Goal: Task Accomplishment & Management: Manage account settings

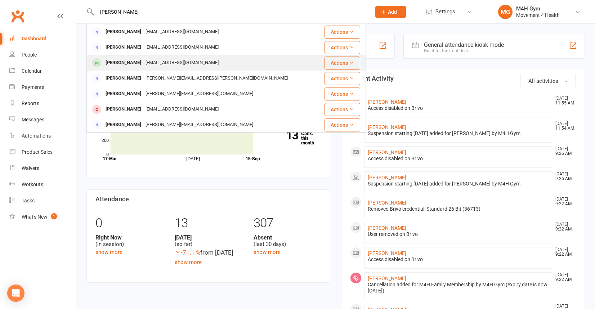
type input "[PERSON_NAME]"
click at [143, 63] on div "[EMAIL_ADDRESS][DOMAIN_NAME]" at bounding box center [181, 63] width 77 height 10
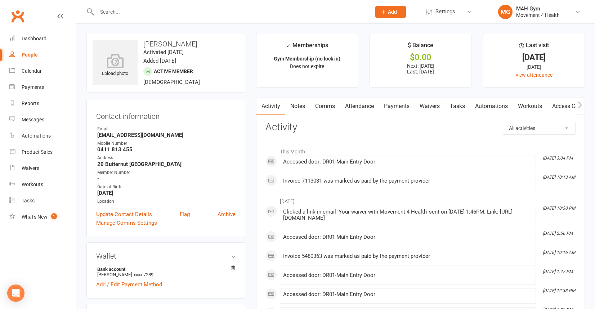
click at [398, 106] on link "Payments" at bounding box center [397, 106] width 36 height 17
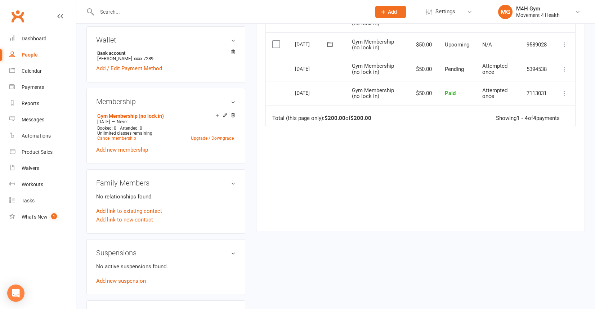
scroll to position [217, 0]
click at [129, 136] on link "Cancel membership" at bounding box center [116, 137] width 39 height 5
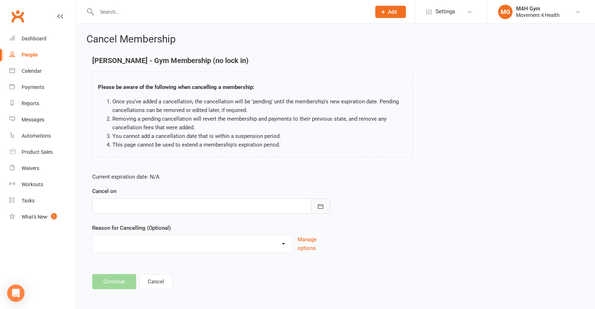
click at [321, 204] on icon "button" at bounding box center [320, 206] width 5 height 5
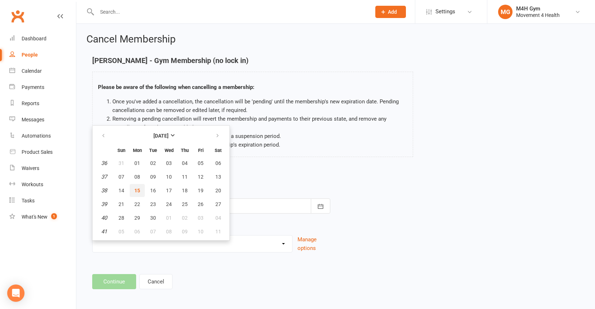
click at [139, 188] on span "15" at bounding box center [137, 191] width 6 height 6
type input "[DATE]"
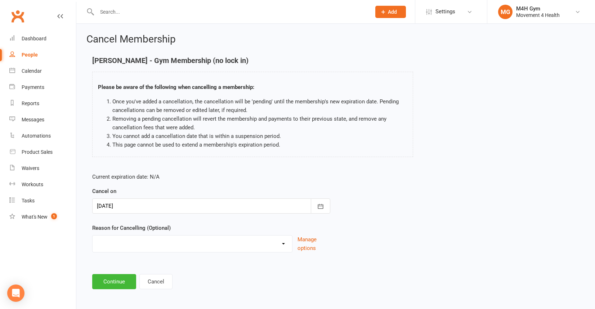
click at [129, 240] on select "Holiday Injury Other reason" at bounding box center [193, 243] width 200 height 14
select select "2"
click at [93, 236] on select "Holiday Injury Other reason" at bounding box center [193, 243] width 200 height 14
click at [110, 280] on input at bounding box center [211, 281] width 238 height 15
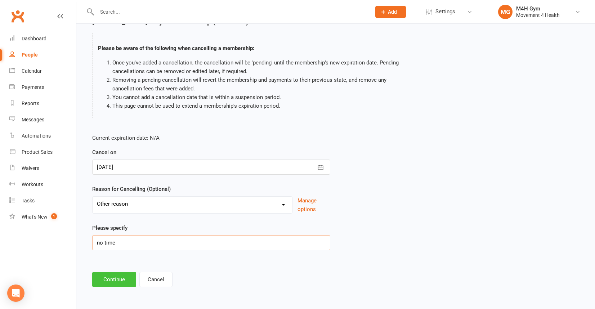
type input "no time"
click at [108, 278] on button "Continue" at bounding box center [114, 279] width 44 height 15
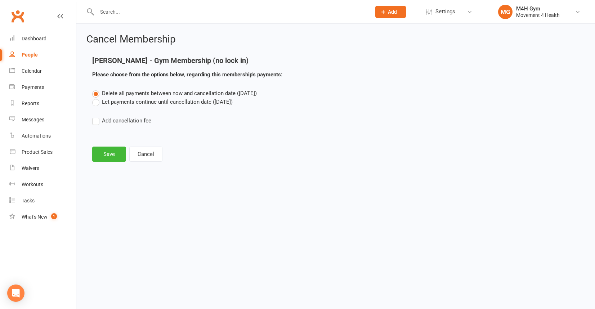
scroll to position [0, 0]
click at [113, 156] on button "Save" at bounding box center [109, 154] width 34 height 15
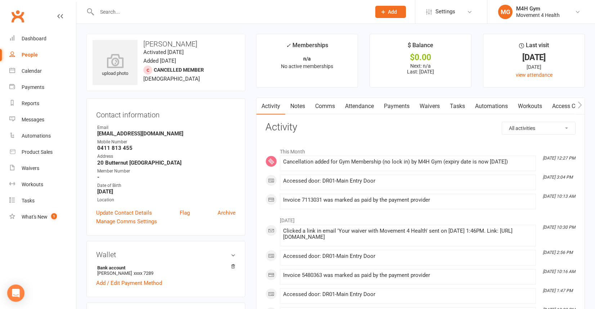
click at [35, 53] on div "People" at bounding box center [30, 55] width 16 height 6
select select "100"
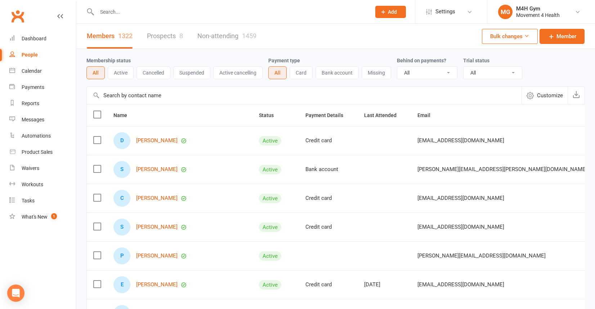
click at [110, 12] on input "text" at bounding box center [230, 12] width 271 height 10
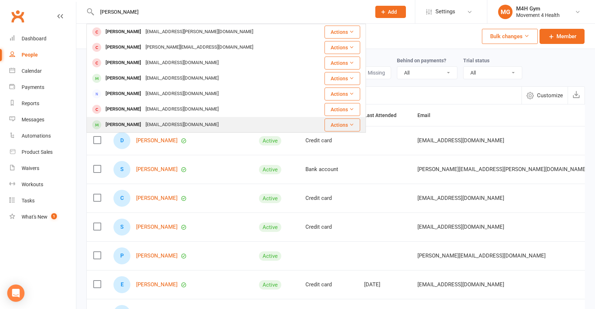
type input "[PERSON_NAME]"
click at [143, 122] on div "[EMAIL_ADDRESS][DOMAIN_NAME]" at bounding box center [181, 125] width 77 height 10
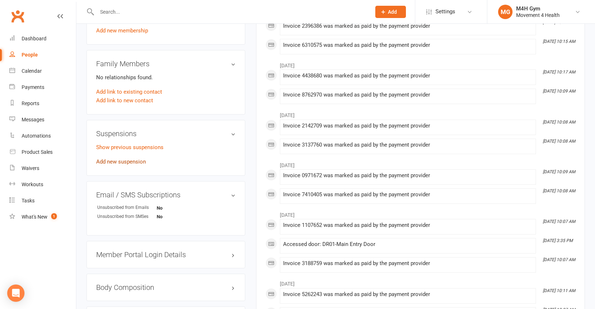
scroll to position [337, 0]
click at [132, 158] on link "Add new suspension" at bounding box center [121, 160] width 50 height 6
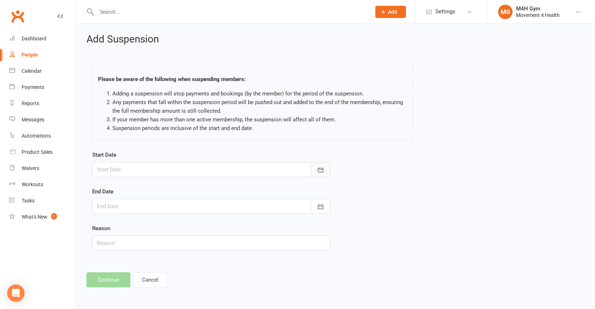
click at [318, 166] on icon "button" at bounding box center [320, 169] width 7 height 7
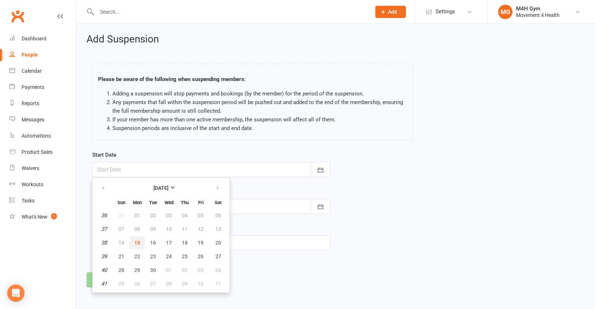
click at [134, 240] on span "15" at bounding box center [137, 243] width 6 height 6
type input "[DATE]"
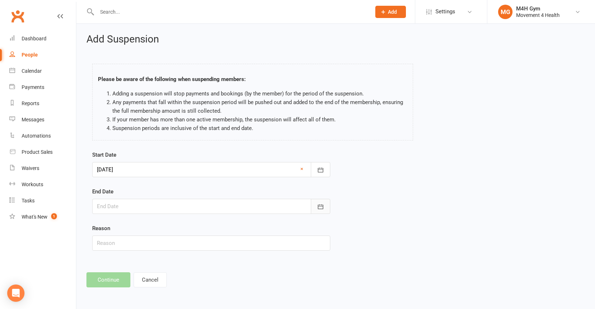
click at [317, 202] on button "button" at bounding box center [320, 206] width 19 height 15
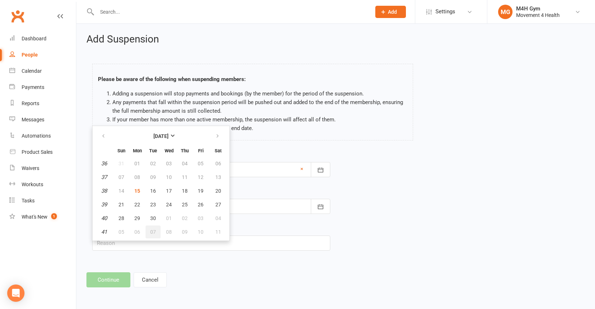
click at [152, 228] on button "07" at bounding box center [153, 232] width 15 height 13
type input "07 Oct 2025"
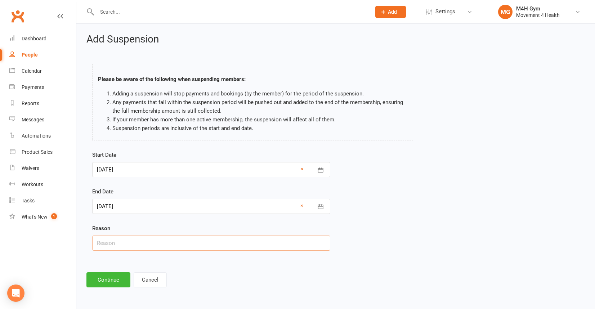
click at [108, 245] on input "text" at bounding box center [211, 243] width 238 height 15
type input "holiday"
click at [107, 279] on button "Continue" at bounding box center [108, 279] width 44 height 15
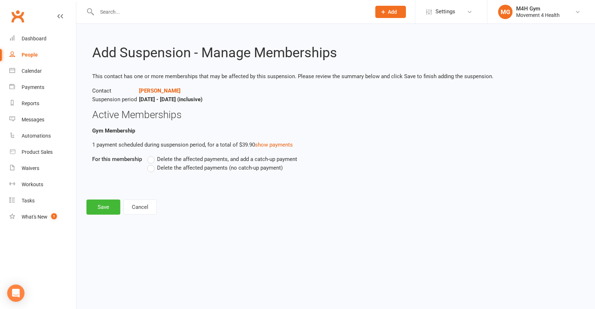
click at [151, 159] on label "Delete the affected payments, and add a catch-up payment" at bounding box center [222, 159] width 150 height 9
click at [151, 155] on input "Delete the affected payments, and add a catch-up payment" at bounding box center [149, 155] width 5 height 0
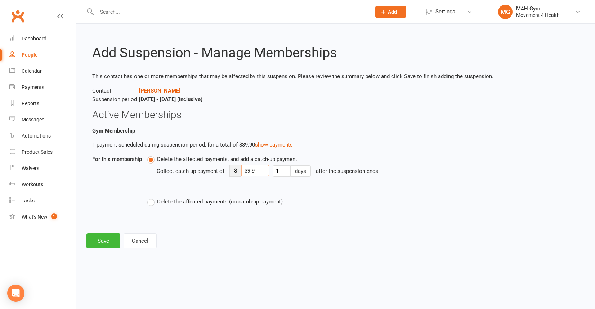
click at [258, 171] on input "39.9" at bounding box center [255, 171] width 28 height 12
type input "3"
type input "5"
click at [99, 239] on button "Save" at bounding box center [103, 240] width 34 height 15
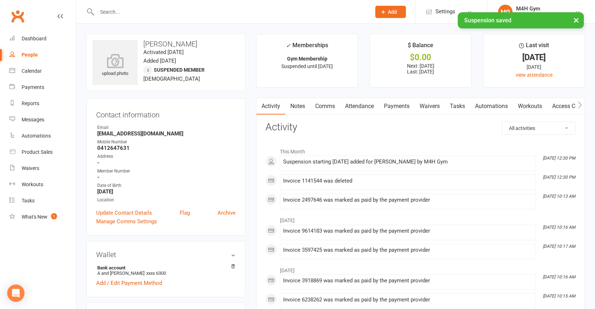
click at [35, 53] on div "People" at bounding box center [30, 55] width 16 height 6
select select "100"
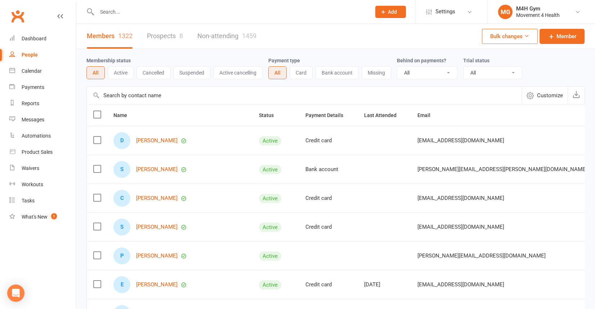
click at [102, 12] on input "text" at bounding box center [230, 12] width 271 height 10
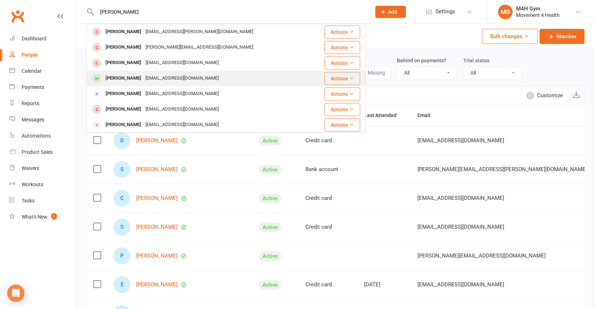
type input "[PERSON_NAME]"
click at [143, 77] on div "[EMAIL_ADDRESS][DOMAIN_NAME]" at bounding box center [181, 78] width 77 height 10
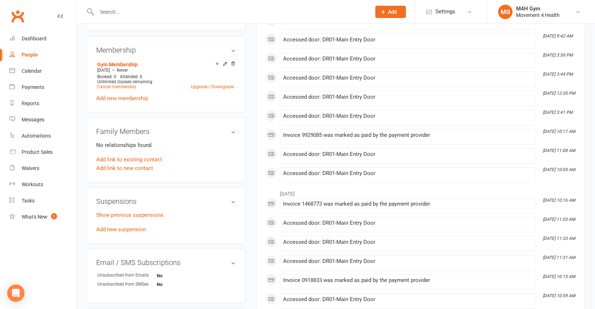
scroll to position [271, 0]
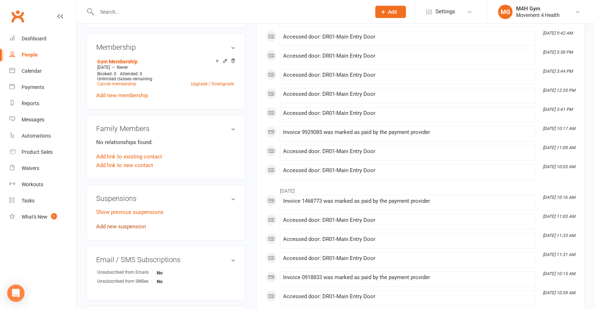
click at [126, 223] on link "Add new suspension" at bounding box center [121, 226] width 50 height 6
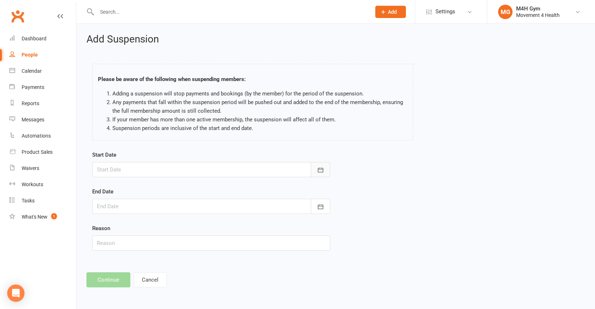
click at [320, 165] on button "button" at bounding box center [320, 169] width 19 height 15
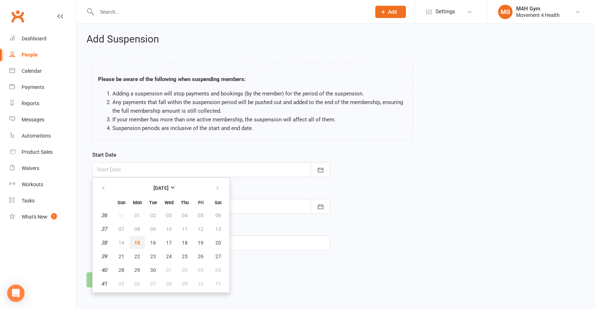
click at [139, 240] on span "15" at bounding box center [137, 243] width 6 height 6
type input "[DATE]"
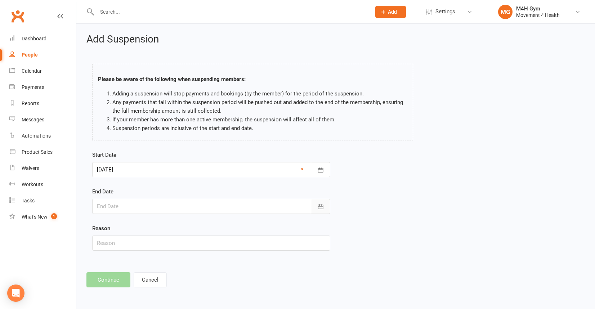
click at [319, 209] on icon "button" at bounding box center [320, 206] width 7 height 7
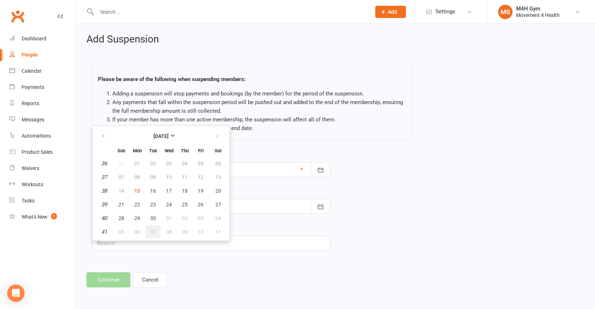
click at [155, 230] on span "07" at bounding box center [153, 232] width 6 height 6
type input "07 Oct 2025"
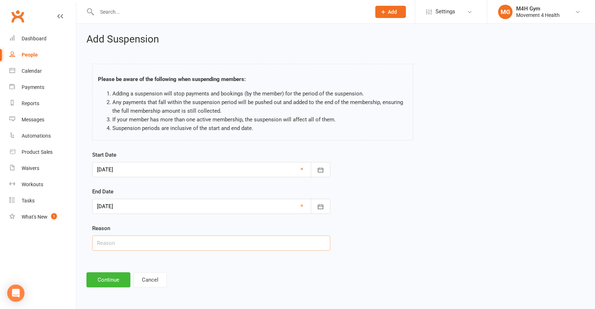
click at [111, 245] on input "text" at bounding box center [211, 243] width 238 height 15
type input "Holiday"
click at [111, 278] on button "Continue" at bounding box center [108, 279] width 44 height 15
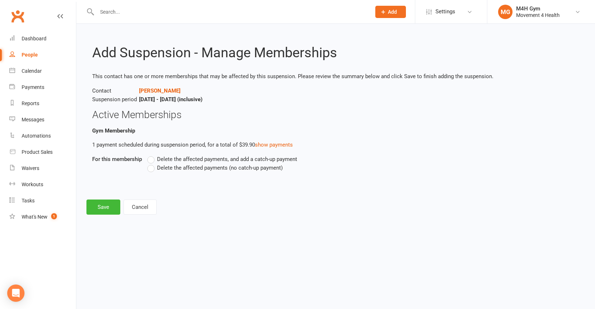
click at [151, 159] on label "Delete the affected payments, and add a catch-up payment" at bounding box center [222, 159] width 150 height 9
click at [151, 155] on input "Delete the affected payments, and add a catch-up payment" at bounding box center [149, 155] width 5 height 0
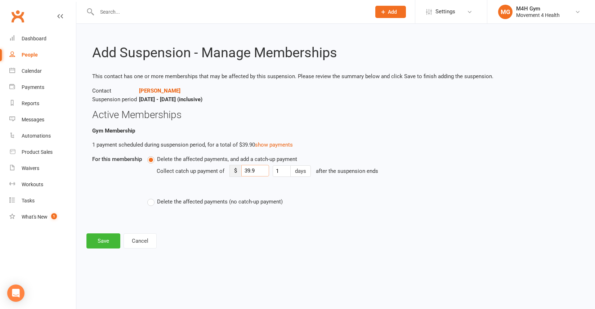
click at [259, 172] on input "39.9" at bounding box center [255, 171] width 28 height 12
type input "3"
type input "5"
click at [106, 239] on button "Save" at bounding box center [103, 240] width 34 height 15
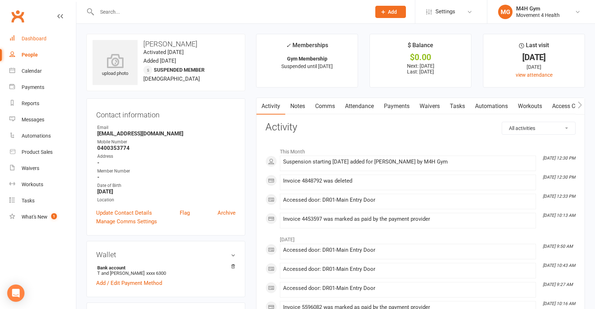
click at [46, 39] on link "Dashboard" at bounding box center [42, 39] width 67 height 16
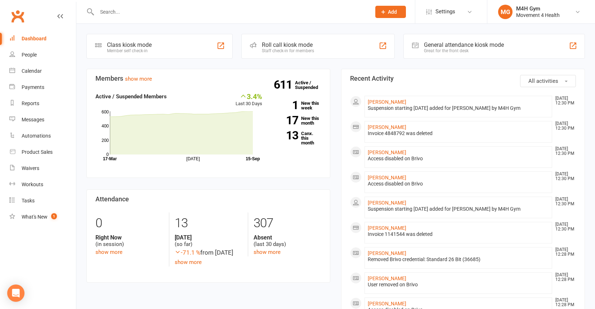
click at [117, 12] on input "text" at bounding box center [230, 12] width 271 height 10
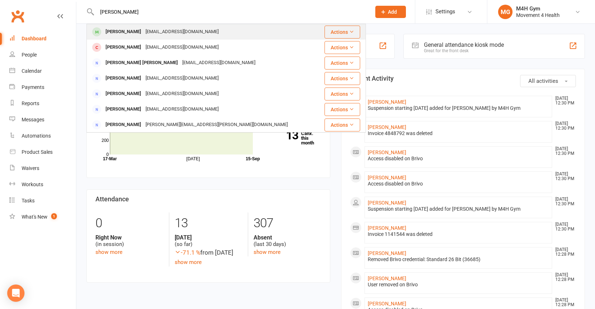
type input "[PERSON_NAME]"
click at [143, 32] on div "[EMAIL_ADDRESS][DOMAIN_NAME]" at bounding box center [181, 32] width 77 height 10
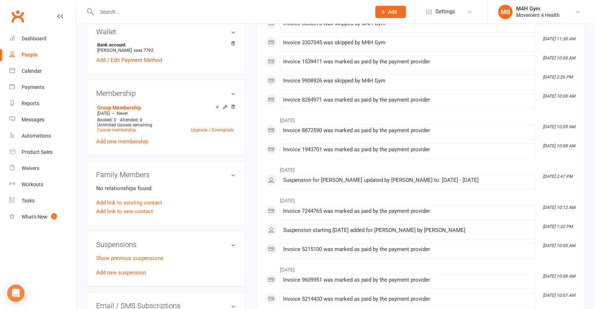
scroll to position [233, 0]
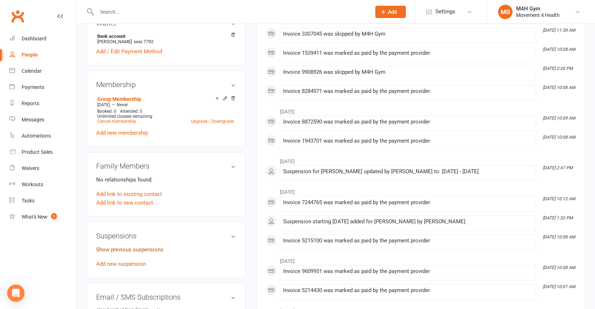
click at [121, 250] on link "Show previous suspensions" at bounding box center [129, 249] width 67 height 6
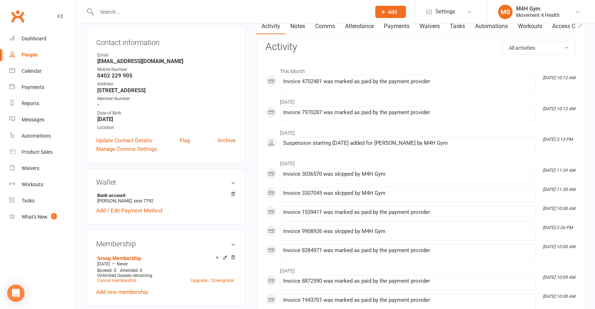
scroll to position [72, 0]
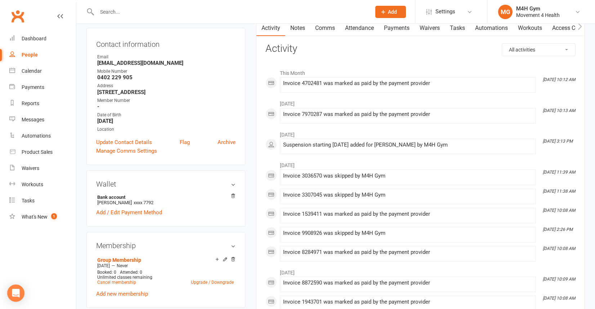
click at [395, 29] on link "Payments" at bounding box center [397, 28] width 36 height 17
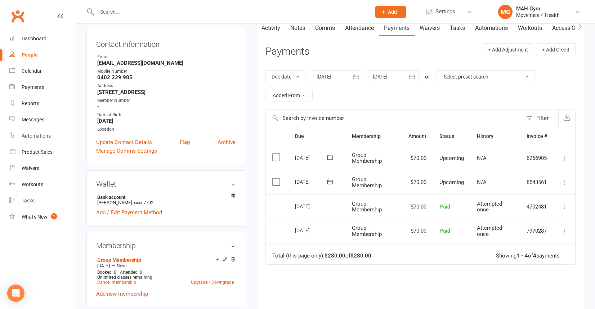
click at [329, 74] on div at bounding box center [337, 76] width 50 height 13
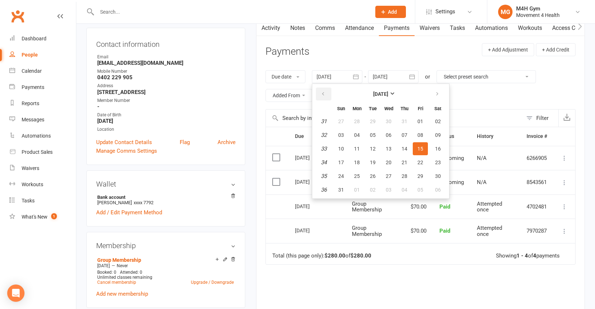
click at [322, 94] on icon "button" at bounding box center [323, 94] width 5 height 6
click at [353, 123] on button "02" at bounding box center [356, 121] width 15 height 13
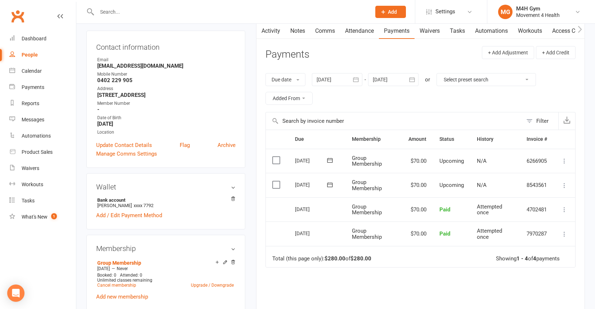
scroll to position [65, 0]
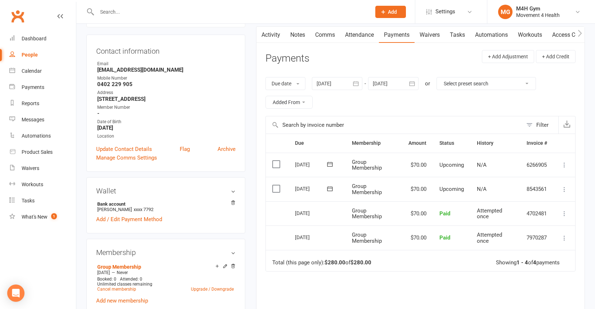
click at [324, 81] on div at bounding box center [337, 83] width 50 height 13
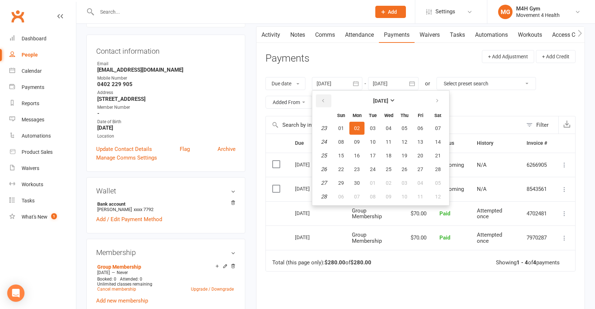
click at [326, 101] on icon "button" at bounding box center [323, 101] width 5 height 6
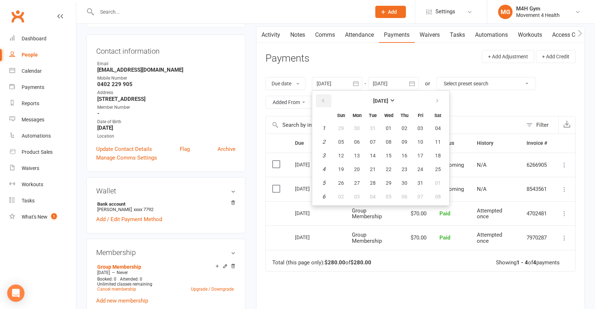
click at [326, 101] on icon "button" at bounding box center [323, 101] width 5 height 6
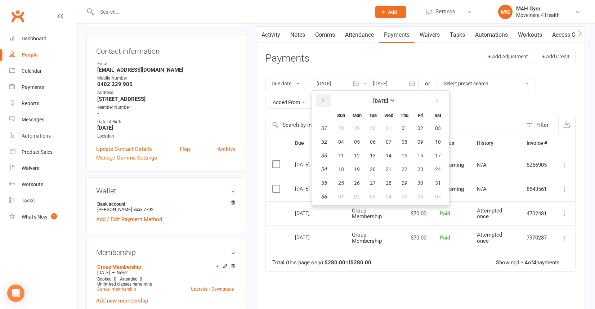
click at [326, 101] on icon "button" at bounding box center [323, 101] width 5 height 6
click at [355, 129] on button "01" at bounding box center [356, 128] width 15 height 13
type input "01 Jul 2024"
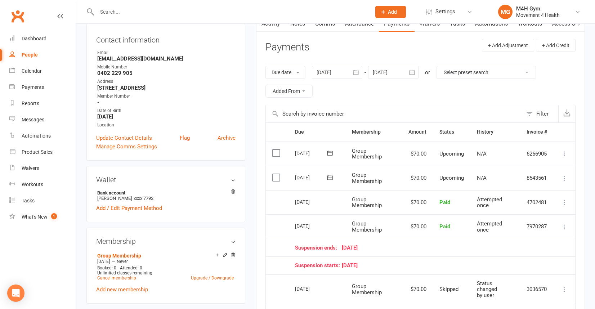
scroll to position [58, 0]
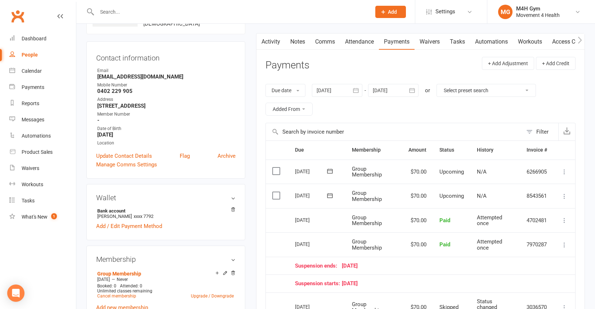
click at [303, 42] on link "Notes" at bounding box center [297, 42] width 25 height 17
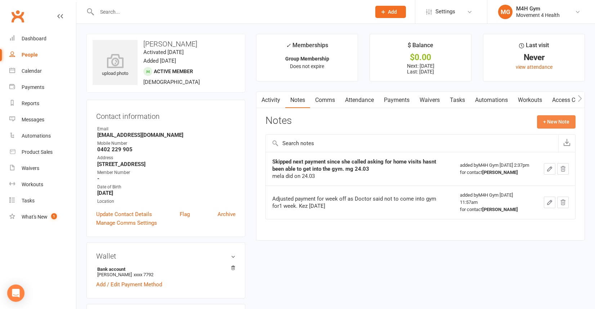
click at [551, 125] on button "+ New Note" at bounding box center [556, 121] width 39 height 13
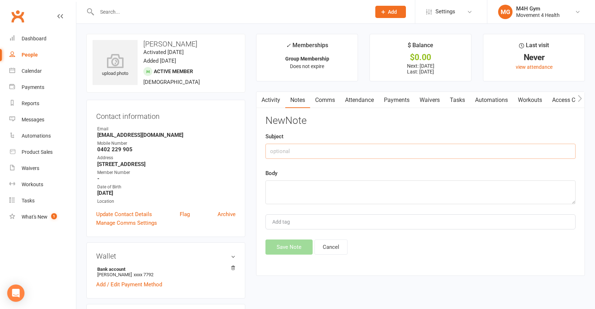
click at [278, 156] on input "text" at bounding box center [421, 151] width 310 height 15
type input "$140 credit"
click at [319, 194] on textarea at bounding box center [421, 193] width 310 height 24
click at [282, 185] on textarea "suspensed" at bounding box center [421, 193] width 310 height 24
click at [282, 184] on textarea "suspensed" at bounding box center [421, 193] width 310 height 24
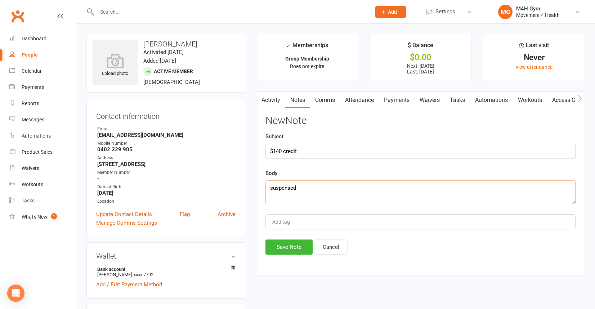
click at [282, 184] on textarea "suspensed" at bounding box center [421, 193] width 310 height 24
type textarea "suspended"
click at [321, 241] on button "Cancel" at bounding box center [331, 247] width 33 height 15
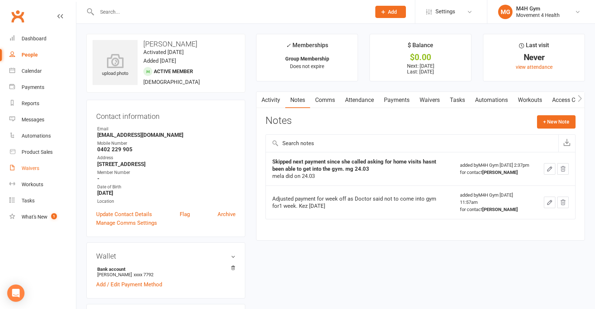
click at [49, 172] on link "Waivers" at bounding box center [42, 168] width 67 height 16
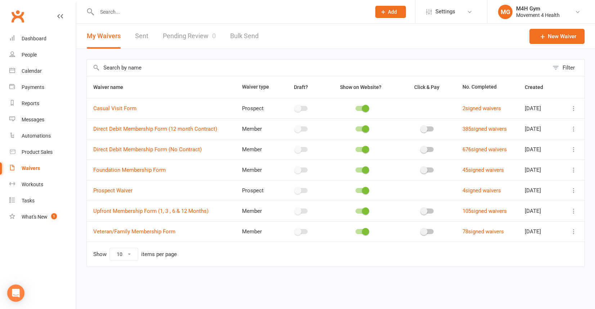
click at [575, 209] on icon at bounding box center [573, 211] width 7 height 7
click at [545, 251] on link "Copy external link to clipboard" at bounding box center [535, 254] width 85 height 14
click at [18, 21] on link "Clubworx" at bounding box center [18, 16] width 18 height 18
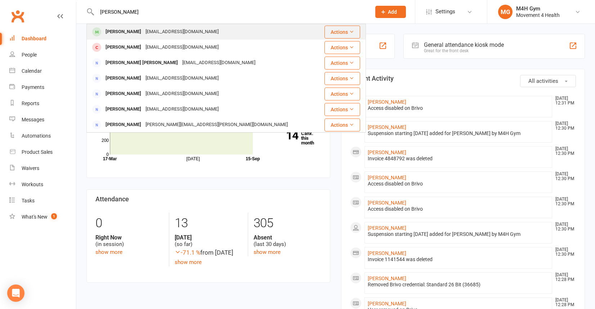
type input "[PERSON_NAME]"
click at [128, 35] on div "[PERSON_NAME]" at bounding box center [123, 32] width 40 height 10
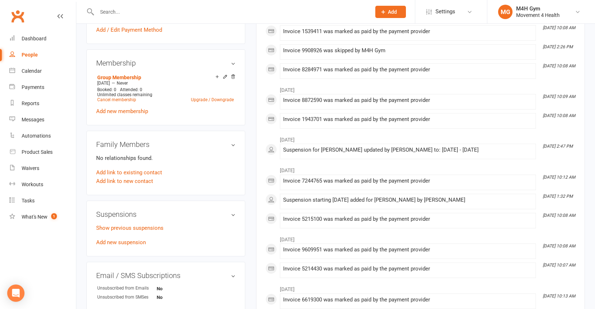
scroll to position [281, 0]
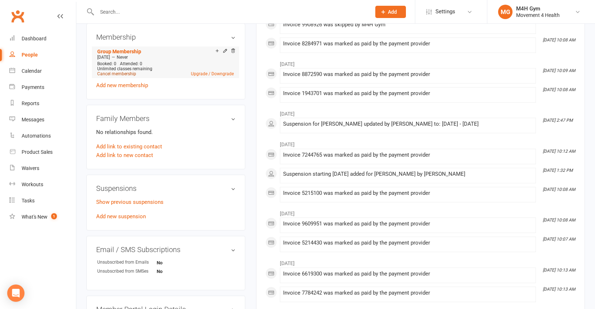
click at [130, 72] on link "Cancel membership" at bounding box center [116, 73] width 39 height 5
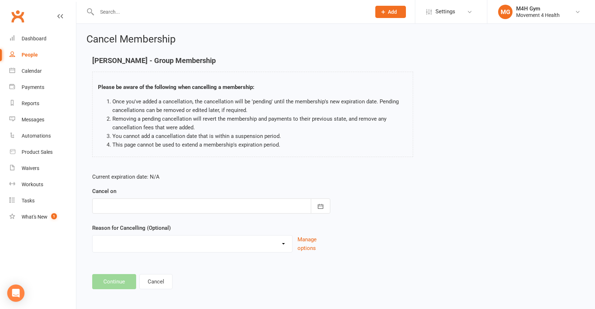
click at [184, 205] on div at bounding box center [211, 206] width 238 height 15
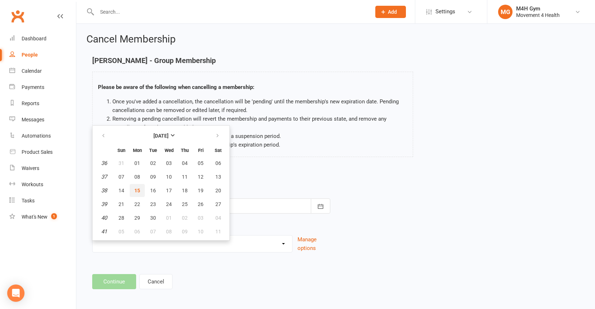
click at [139, 193] on span "15" at bounding box center [137, 191] width 6 height 6
type input "[DATE]"
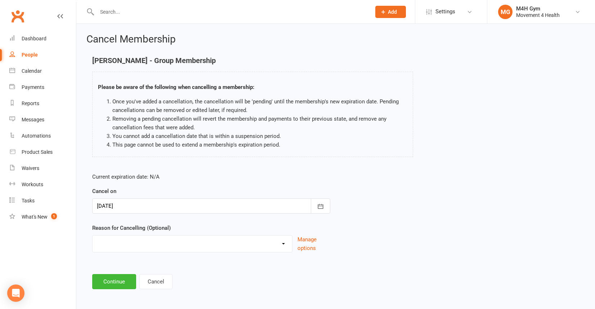
click at [132, 245] on select "Holiday Injury Other reason" at bounding box center [193, 243] width 200 height 14
select select "2"
click at [93, 236] on select "Holiday Injury Other reason" at bounding box center [193, 243] width 200 height 14
click at [125, 278] on input at bounding box center [211, 281] width 238 height 15
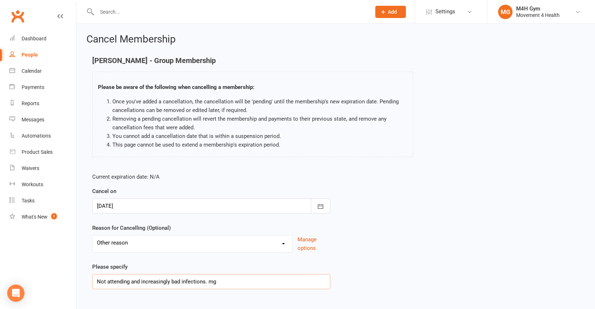
scroll to position [39, 0]
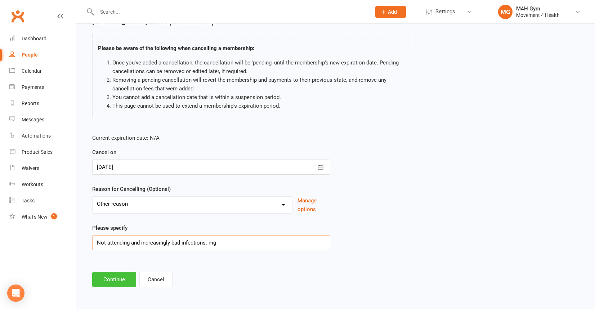
type input "Not attending and increasingly bad infections. mg"
click at [122, 286] on button "Continue" at bounding box center [114, 279] width 44 height 15
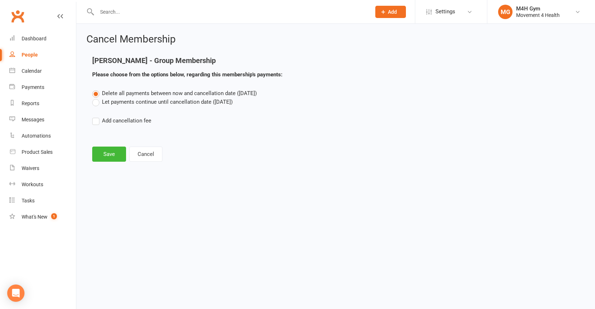
scroll to position [0, 0]
click at [116, 152] on button "Save" at bounding box center [109, 154] width 34 height 15
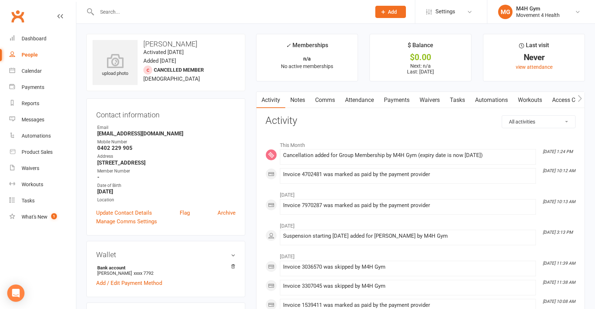
click at [117, 13] on input "text" at bounding box center [230, 12] width 271 height 10
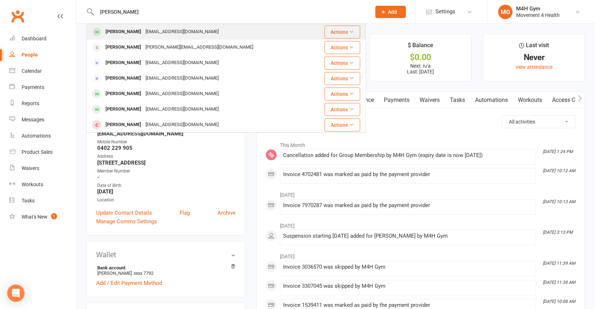
type input "[PERSON_NAME]"
click at [130, 33] on div "[PERSON_NAME]" at bounding box center [123, 32] width 40 height 10
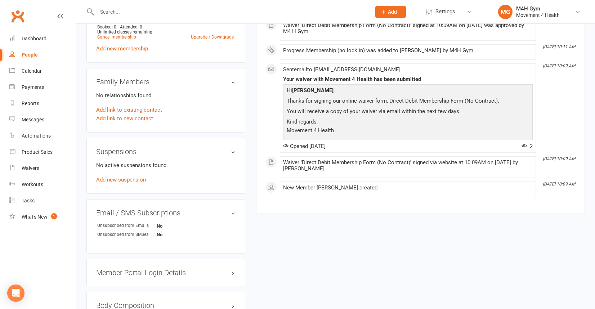
scroll to position [300, 0]
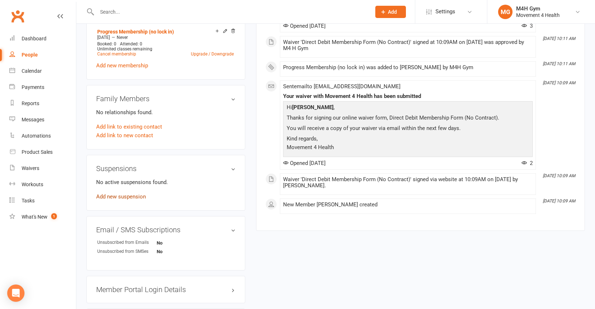
click at [111, 194] on link "Add new suspension" at bounding box center [121, 196] width 50 height 6
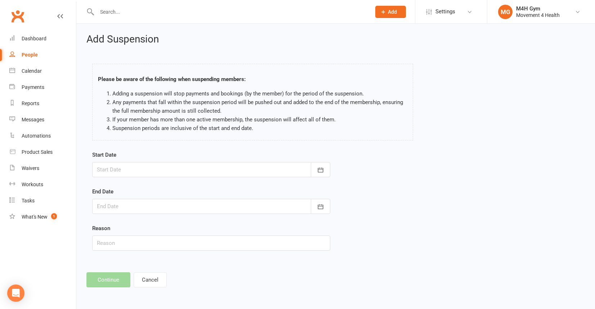
click at [151, 173] on div at bounding box center [211, 169] width 238 height 15
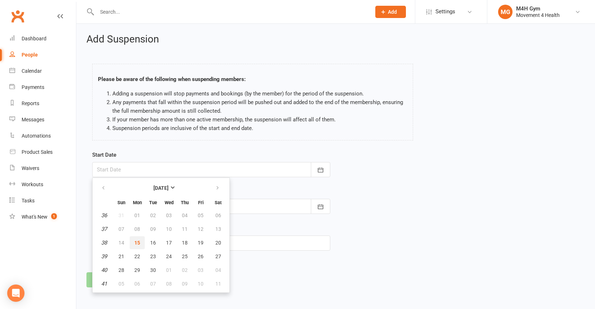
click at [138, 242] on span "15" at bounding box center [137, 243] width 6 height 6
type input "[DATE]"
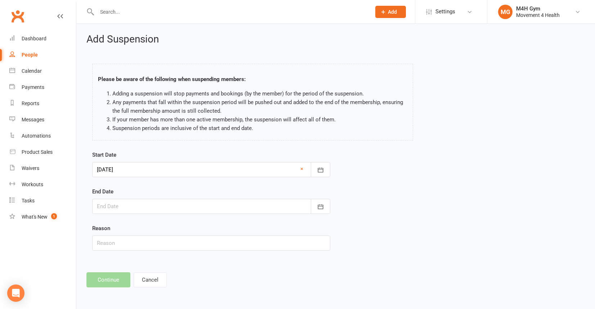
click at [137, 212] on div at bounding box center [211, 206] width 238 height 15
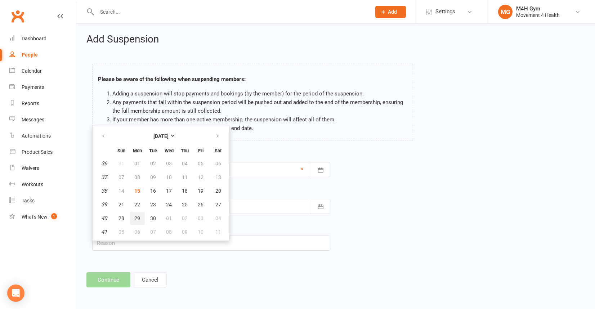
click at [136, 219] on span "29" at bounding box center [137, 218] width 6 height 6
type input "[DATE]"
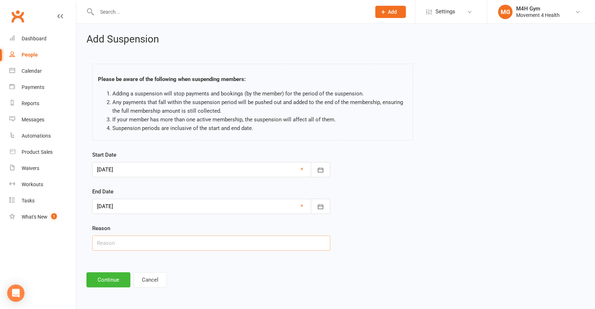
click at [124, 240] on input "text" at bounding box center [211, 243] width 238 height 15
click at [163, 244] on input "Sick sister in [GEOGRAPHIC_DATA]. mg 145.09" at bounding box center [211, 243] width 238 height 15
type input "Sick sister in [GEOGRAPHIC_DATA]. mg 15.09"
click at [117, 282] on button "Continue" at bounding box center [108, 279] width 44 height 15
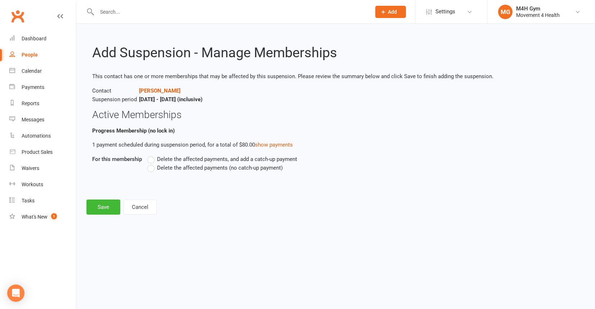
click at [177, 166] on span "Delete the affected payments (no catch-up payment)" at bounding box center [220, 168] width 126 height 8
click at [152, 164] on input "Delete the affected payments (no catch-up payment)" at bounding box center [149, 164] width 5 height 0
click at [112, 205] on button "Save" at bounding box center [103, 207] width 34 height 15
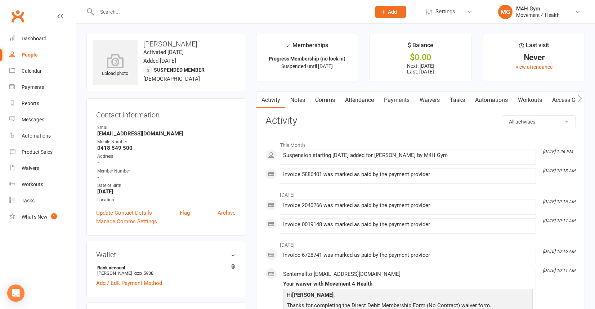
click at [181, 13] on input "text" at bounding box center [230, 12] width 271 height 10
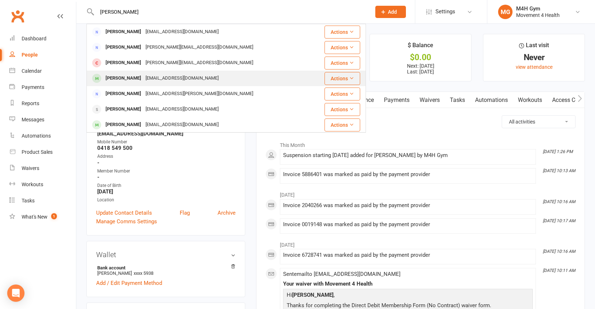
type input "[PERSON_NAME]"
click at [155, 76] on div "[EMAIL_ADDRESS][DOMAIN_NAME]" at bounding box center [181, 78] width 77 height 10
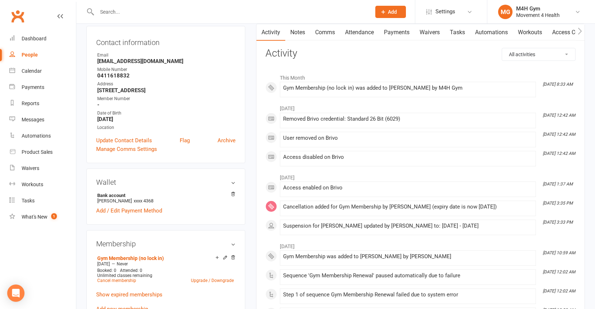
scroll to position [74, 0]
click at [125, 17] on div at bounding box center [226, 11] width 280 height 23
click at [122, 14] on input "text" at bounding box center [230, 12] width 271 height 10
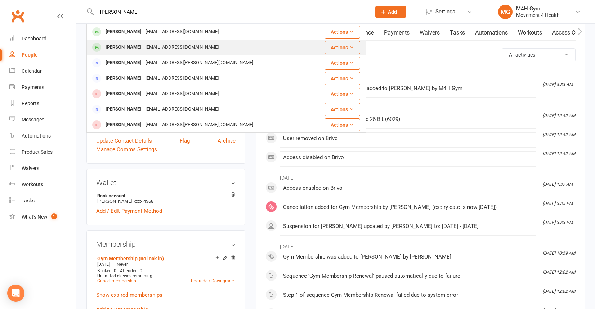
type input "[PERSON_NAME]"
click at [112, 47] on div "[PERSON_NAME]" at bounding box center [123, 47] width 40 height 10
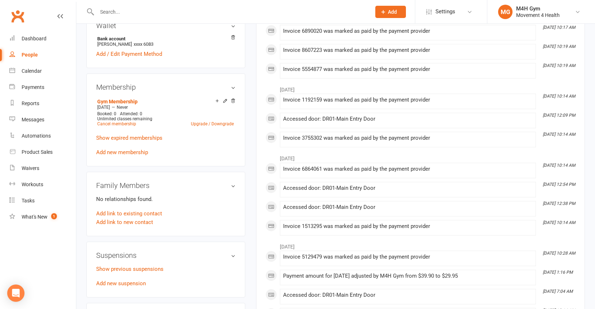
scroll to position [237, 0]
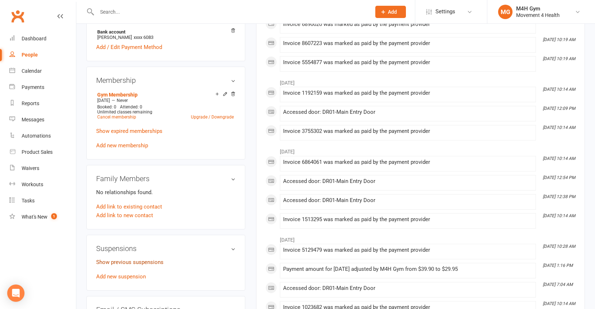
click at [123, 260] on link "Show previous suspensions" at bounding box center [129, 262] width 67 height 6
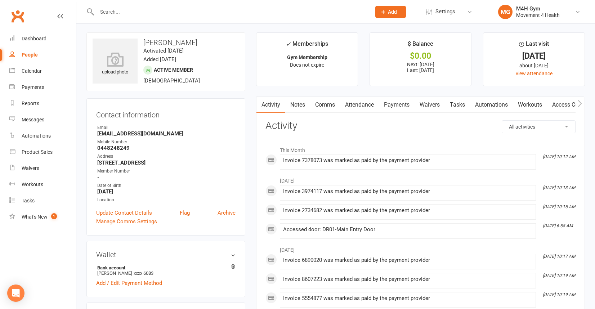
scroll to position [0, 0]
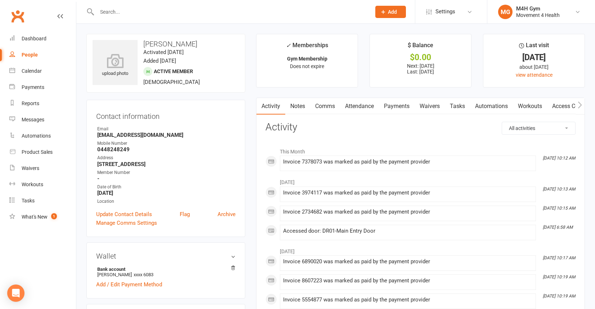
drag, startPoint x: 142, startPoint y: 43, endPoint x: 212, endPoint y: 43, distance: 70.3
click at [212, 43] on h3 "[PERSON_NAME]" at bounding box center [166, 44] width 147 height 8
copy h3 "[PERSON_NAME]"
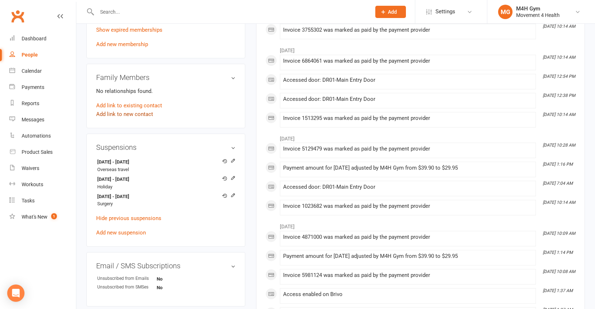
scroll to position [339, 0]
click at [124, 230] on link "Add new suspension" at bounding box center [121, 232] width 50 height 6
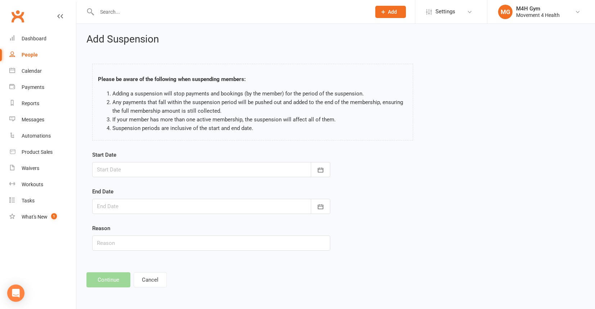
click at [169, 168] on div at bounding box center [211, 169] width 238 height 15
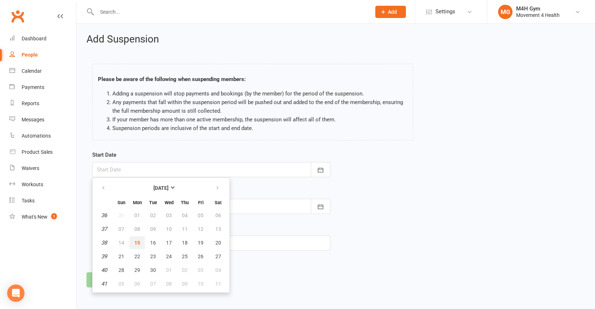
click at [134, 246] on button "15" at bounding box center [137, 242] width 15 height 13
type input "[DATE]"
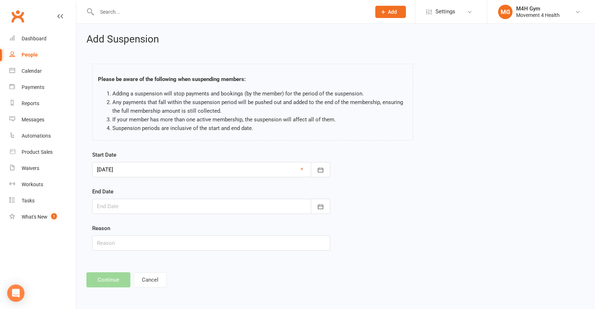
click at [139, 210] on div at bounding box center [211, 206] width 238 height 15
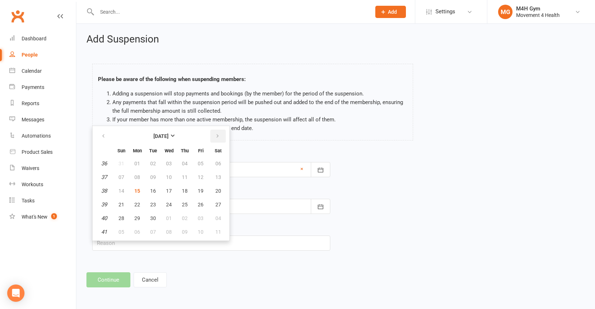
click at [219, 134] on icon "button" at bounding box center [217, 136] width 5 height 6
click at [139, 179] on span "06" at bounding box center [137, 177] width 6 height 6
type input "[DATE]"
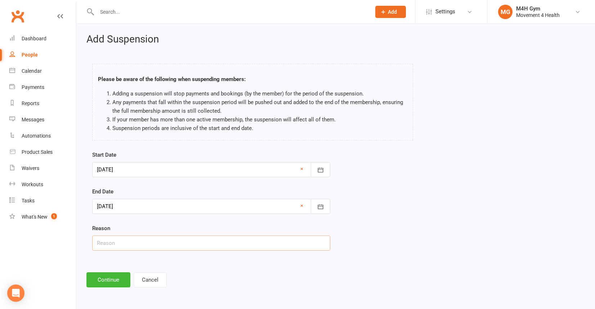
click at [122, 242] on input "text" at bounding box center [211, 243] width 238 height 15
click at [162, 258] on div "Start Date [DATE] [DATE] Sun Mon Tue Wed Thu Fri Sat 36 31 01 02 03 04 05 06 37…" at bounding box center [211, 206] width 249 height 110
click at [156, 246] on input "Medical" at bounding box center [211, 243] width 238 height 15
type input "Medical. mg 15.09"
click at [106, 285] on button "Continue" at bounding box center [108, 279] width 44 height 15
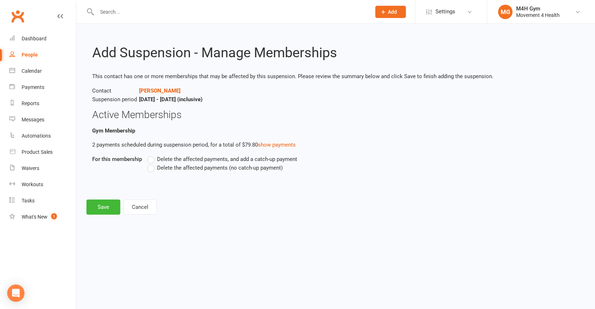
click at [178, 169] on span "Delete the affected payments (no catch-up payment)" at bounding box center [220, 168] width 126 height 8
click at [152, 164] on input "Delete the affected payments (no catch-up payment)" at bounding box center [149, 164] width 5 height 0
click at [113, 208] on button "Save" at bounding box center [103, 207] width 34 height 15
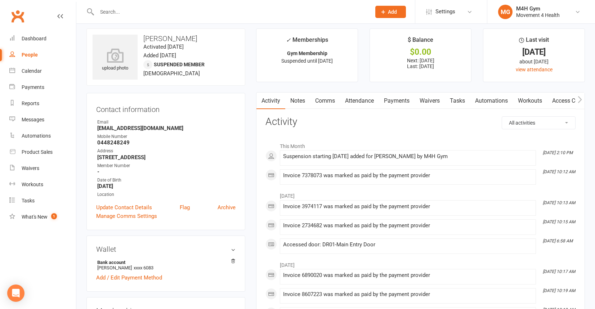
scroll to position [5, 0]
click at [147, 14] on input "text" at bounding box center [230, 12] width 271 height 10
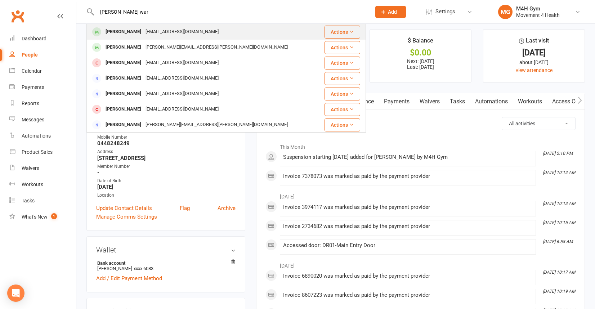
type input "[PERSON_NAME] war"
click at [148, 29] on div "[EMAIL_ADDRESS][DOMAIN_NAME]" at bounding box center [181, 32] width 77 height 10
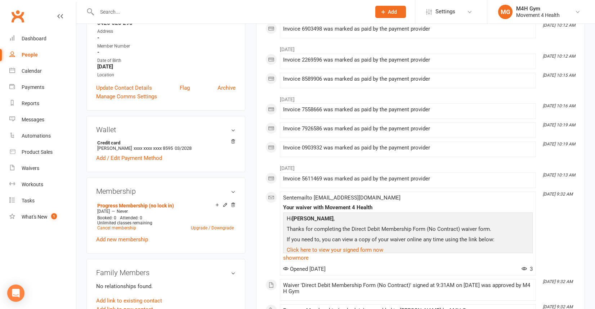
scroll to position [137, 0]
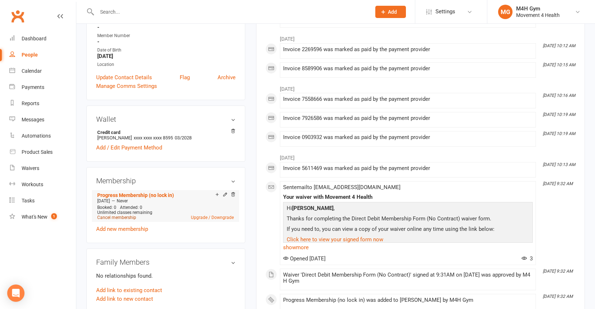
click at [125, 217] on link "Cancel membership" at bounding box center [116, 217] width 39 height 5
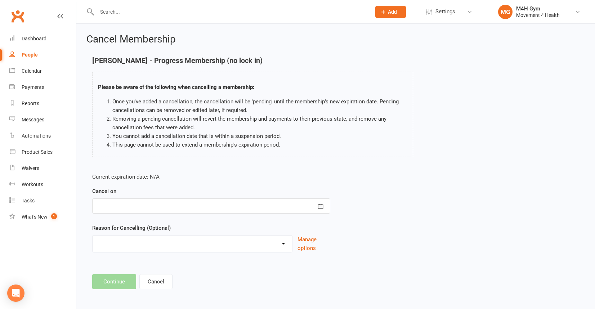
click at [164, 207] on div at bounding box center [211, 206] width 238 height 15
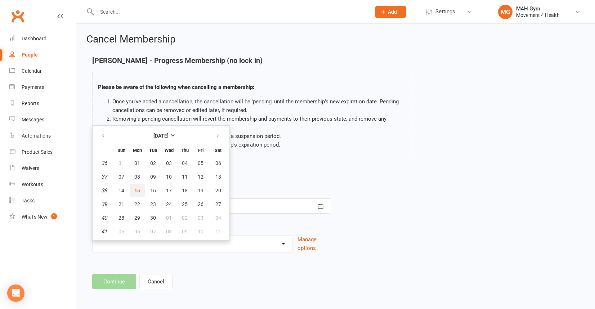
click at [141, 192] on button "15" at bounding box center [137, 190] width 15 height 13
type input "[DATE]"
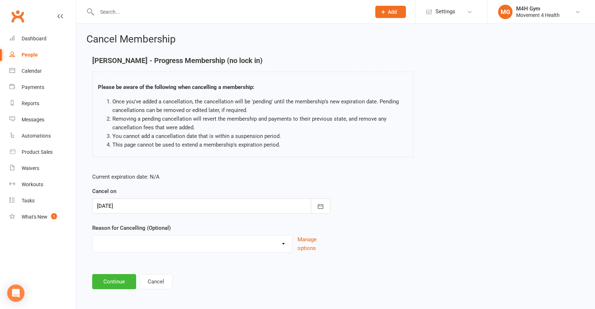
click at [128, 247] on select "Holiday Injury Other reason" at bounding box center [193, 243] width 200 height 14
select select "2"
click at [93, 236] on select "Holiday Injury Other reason" at bounding box center [193, 243] width 200 height 14
click at [119, 278] on input at bounding box center [211, 281] width 238 height 15
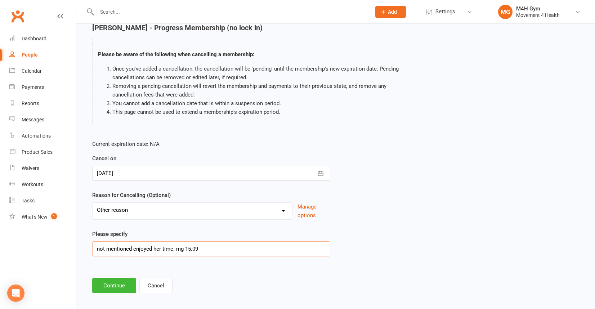
scroll to position [39, 0]
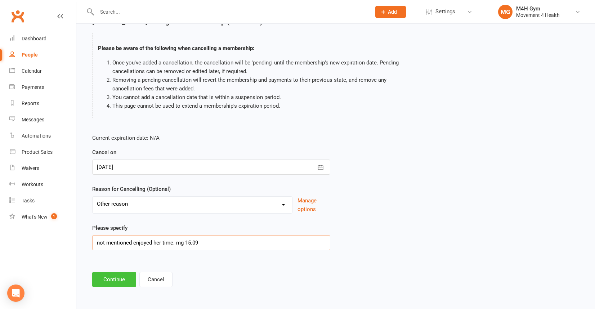
type input "not mentioned enjoyed her time. mg 15.09"
click at [107, 275] on button "Continue" at bounding box center [114, 279] width 44 height 15
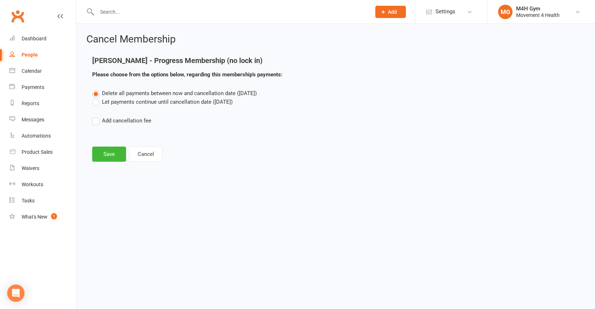
scroll to position [0, 0]
click at [115, 150] on button "Save" at bounding box center [109, 154] width 34 height 15
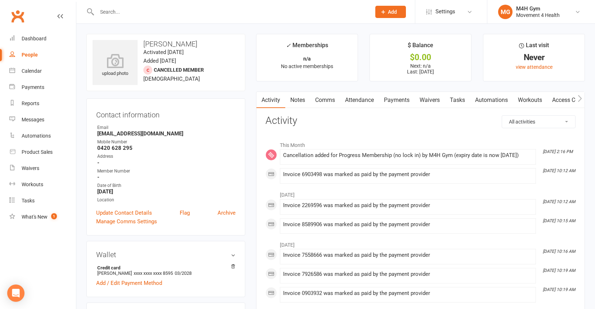
click at [114, 11] on input "text" at bounding box center [230, 12] width 271 height 10
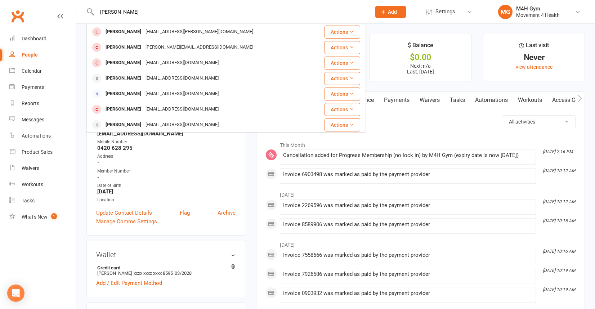
type input "[PERSON_NAME]"
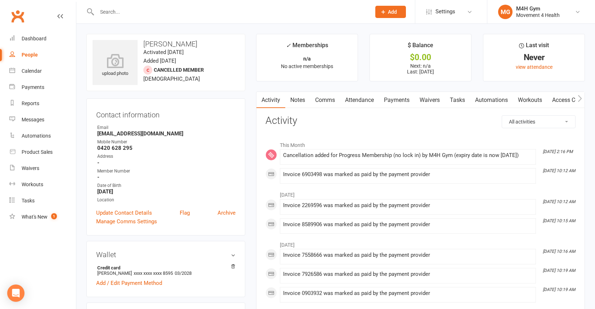
click at [105, 10] on input "text" at bounding box center [230, 12] width 271 height 10
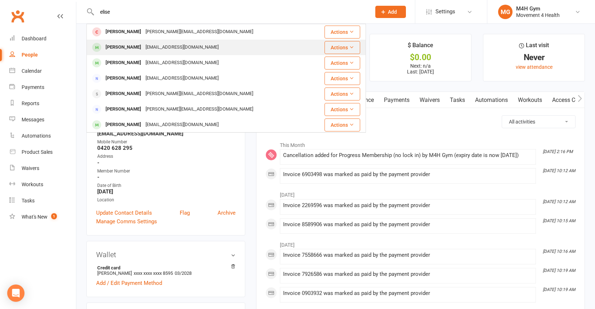
type input "elise"
click at [147, 52] on div "[EMAIL_ADDRESS][DOMAIN_NAME]" at bounding box center [181, 47] width 77 height 10
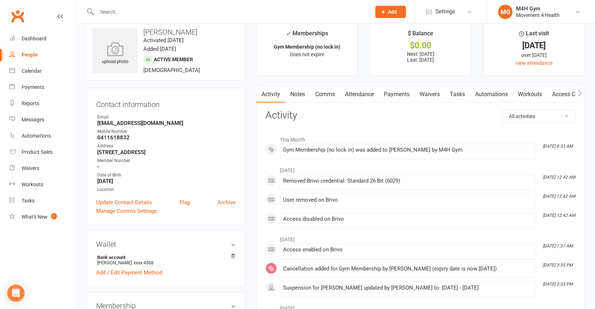
scroll to position [13, 0]
click at [144, 202] on link "Update Contact Details" at bounding box center [124, 201] width 56 height 9
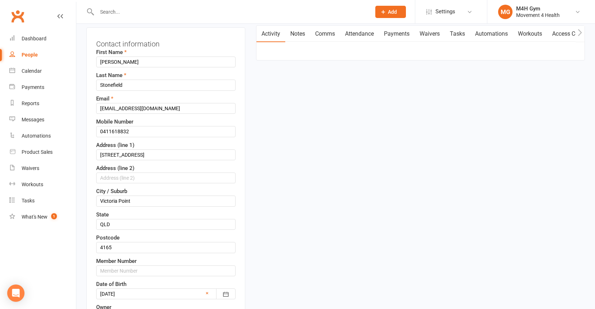
scroll to position [72, 0]
drag, startPoint x: 159, startPoint y: 156, endPoint x: 97, endPoint y: 157, distance: 61.6
click at [97, 157] on input "[STREET_ADDRESS]" at bounding box center [165, 155] width 139 height 11
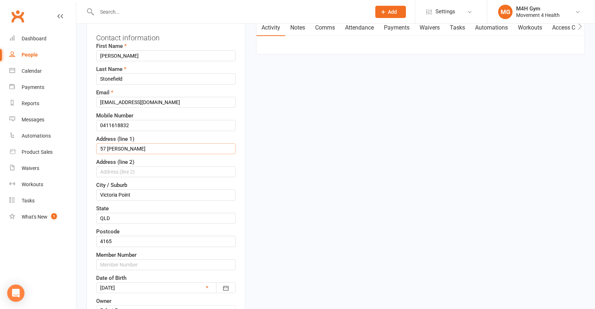
scroll to position [80, 0]
type input "57 [PERSON_NAME]"
click at [123, 195] on input "Victoria Point" at bounding box center [165, 193] width 139 height 11
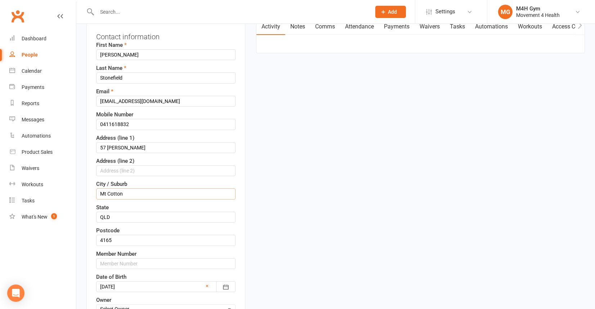
type input "Mt Cotton"
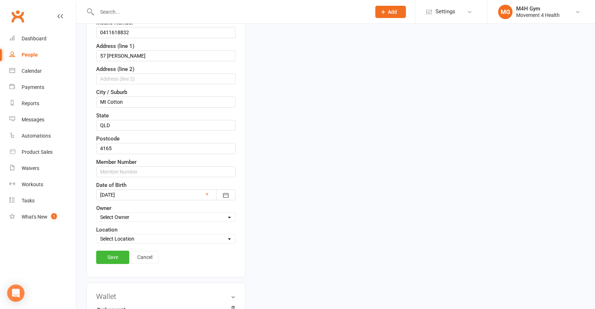
scroll to position [171, 0]
click at [110, 260] on link "Save" at bounding box center [112, 257] width 33 height 13
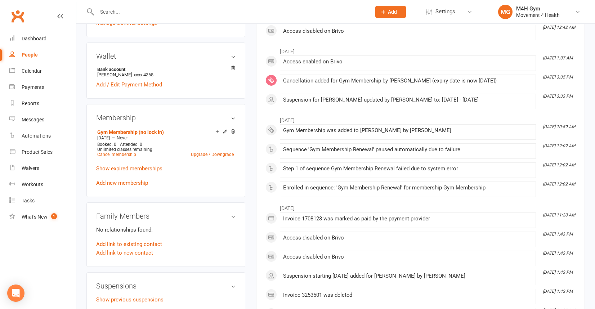
scroll to position [0, 0]
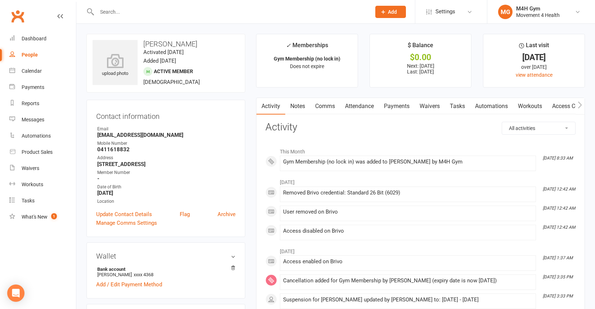
click at [560, 107] on link "Access Control" at bounding box center [571, 106] width 48 height 17
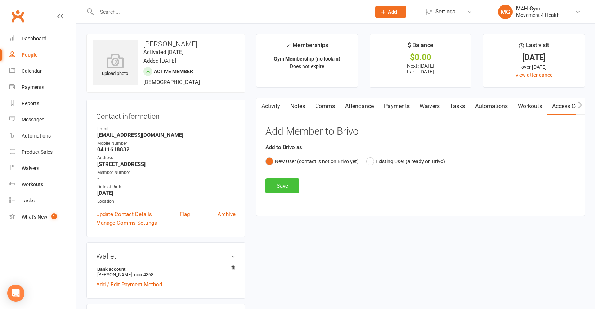
click at [283, 184] on button "Save" at bounding box center [283, 185] width 34 height 15
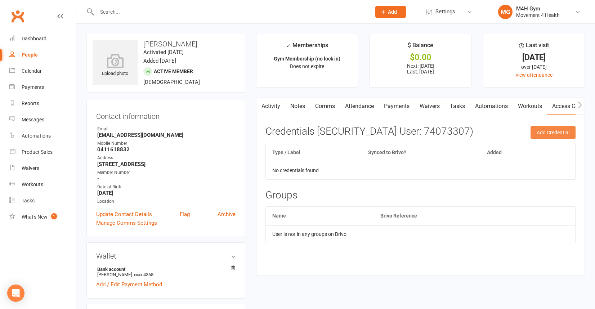
click at [551, 129] on button "Add Credential" at bounding box center [553, 132] width 45 height 13
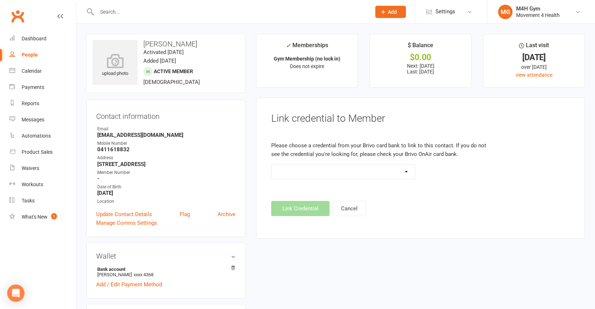
click at [342, 172] on select "Standard 26 Bit (03461) Standard 26 Bit (101) Standard 26 Bit (10101) Standard …" at bounding box center [343, 172] width 143 height 14
select select "605"
click at [272, 165] on select "Standard 26 Bit (03461) Standard 26 Bit (101) Standard 26 Bit (10101) Standard …" at bounding box center [343, 172] width 143 height 14
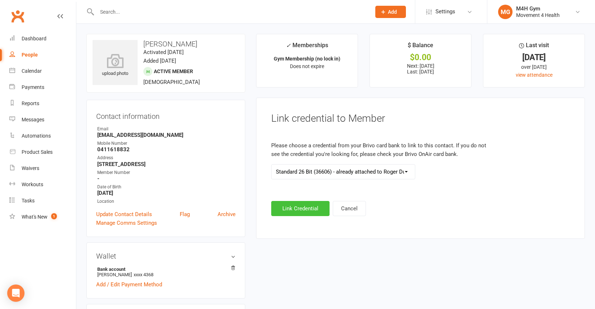
click at [303, 210] on button "Link Credential" at bounding box center [300, 208] width 58 height 15
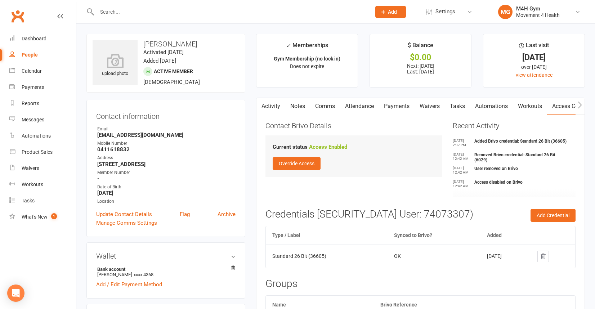
click at [269, 107] on link "Activity" at bounding box center [271, 106] width 29 height 17
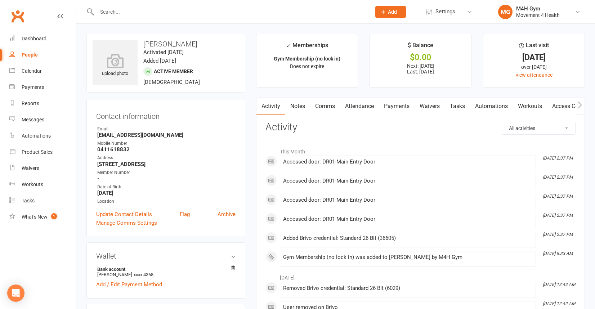
click at [105, 10] on input "text" at bounding box center [230, 12] width 271 height 10
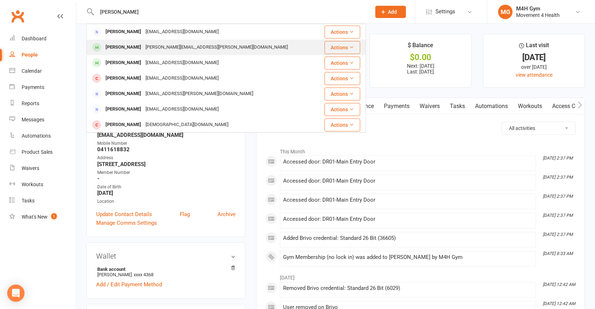
type input "[PERSON_NAME]"
click at [143, 44] on div "[PERSON_NAME][EMAIL_ADDRESS][PERSON_NAME][DOMAIN_NAME]" at bounding box center [216, 47] width 147 height 10
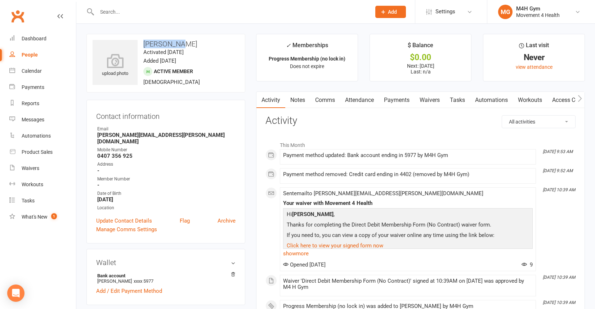
drag, startPoint x: 144, startPoint y: 46, endPoint x: 178, endPoint y: 47, distance: 33.9
click at [178, 47] on h3 "[PERSON_NAME]" at bounding box center [166, 44] width 147 height 8
copy h3 "[PERSON_NAME]"
click at [113, 8] on input "text" at bounding box center [230, 12] width 271 height 10
paste input "[PERSON_NAME]"
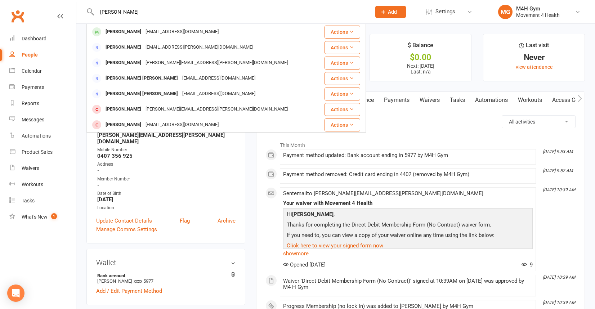
click at [128, 14] on input "[PERSON_NAME]" at bounding box center [230, 12] width 271 height 10
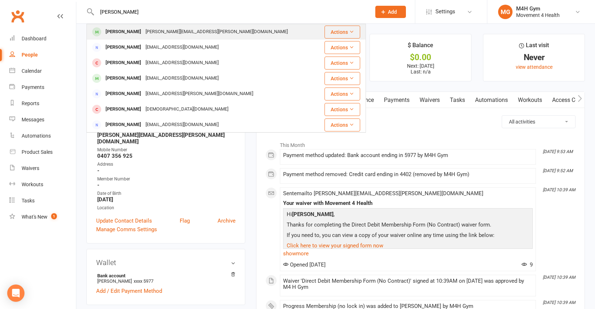
type input "[PERSON_NAME]"
click at [143, 35] on div "[PERSON_NAME][EMAIL_ADDRESS][PERSON_NAME][DOMAIN_NAME]" at bounding box center [216, 32] width 147 height 10
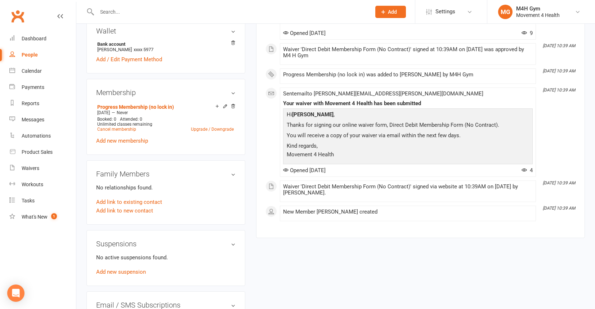
scroll to position [248, 0]
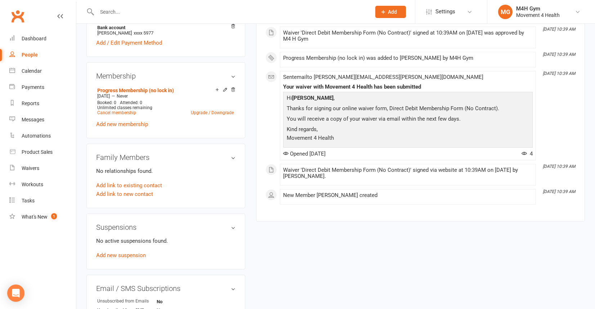
click at [124, 251] on div "No active suspensions found. Add new suspension" at bounding box center [165, 248] width 139 height 23
click at [123, 252] on link "Add new suspension" at bounding box center [121, 255] width 50 height 6
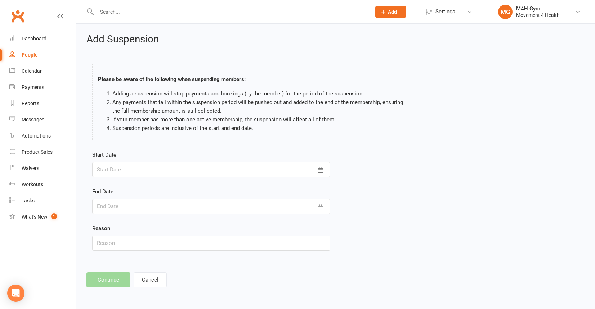
click at [159, 170] on div at bounding box center [211, 169] width 238 height 15
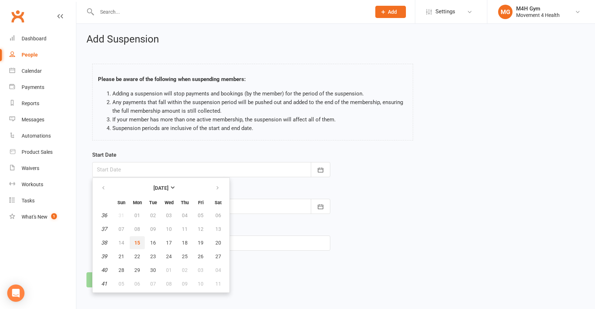
click at [141, 246] on button "15" at bounding box center [137, 242] width 15 height 13
type input "[DATE]"
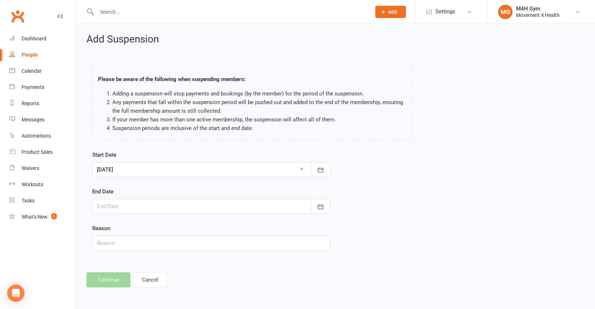
click at [139, 210] on div at bounding box center [211, 206] width 238 height 15
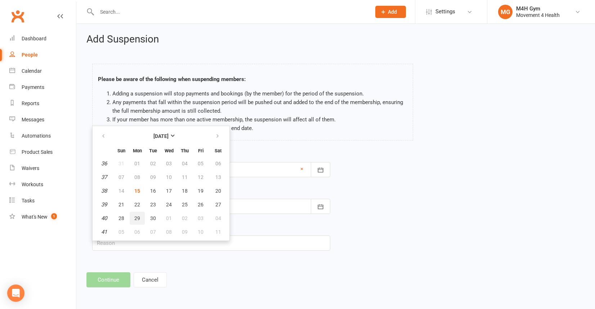
click at [138, 221] on span "29" at bounding box center [137, 218] width 6 height 6
type input "[DATE]"
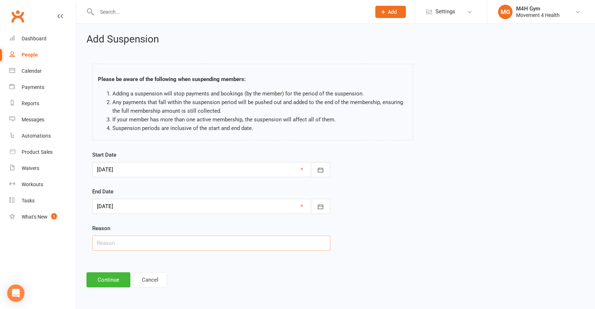
click at [136, 244] on input "text" at bounding box center [211, 243] width 238 height 15
type input "A [MEDICAL_DATA] at home 13.09. injury is resting"
click at [92, 282] on button "Continue" at bounding box center [108, 279] width 44 height 15
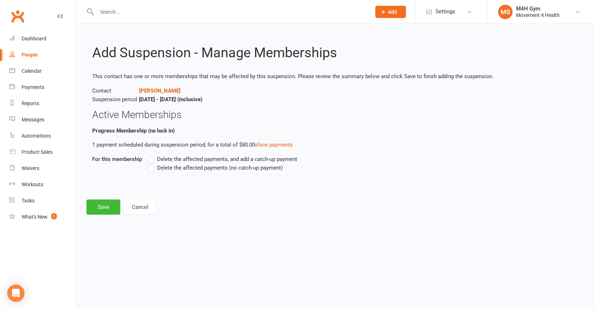
click at [168, 165] on span "Delete the affected payments (no catch-up payment)" at bounding box center [220, 168] width 126 height 8
click at [152, 164] on input "Delete the affected payments (no catch-up payment)" at bounding box center [149, 164] width 5 height 0
click at [114, 209] on button "Save" at bounding box center [103, 207] width 34 height 15
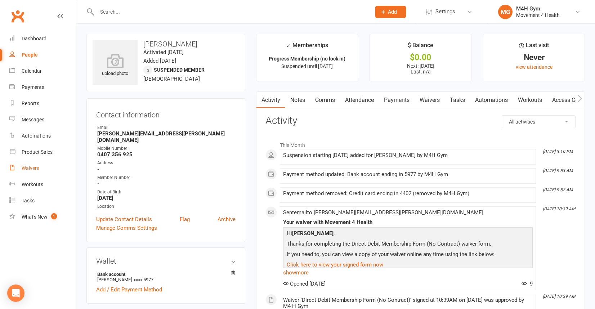
click at [53, 164] on link "Waivers" at bounding box center [42, 168] width 67 height 16
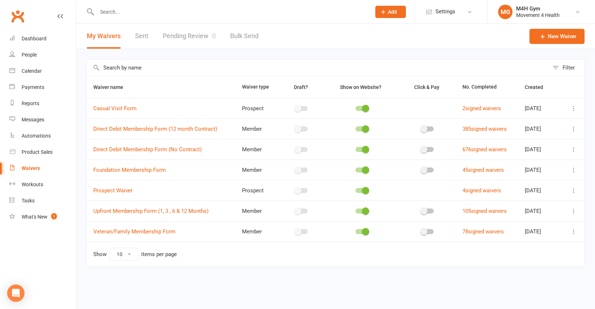
click at [572, 147] on icon at bounding box center [573, 149] width 7 height 7
click at [535, 191] on link "Copy external link to clipboard" at bounding box center [535, 192] width 85 height 14
click at [199, 42] on link "Pending Review 0" at bounding box center [189, 36] width 53 height 25
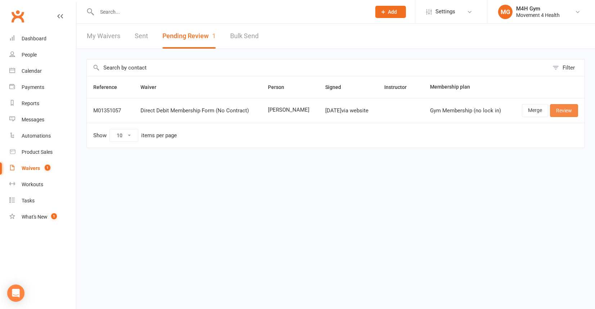
click at [565, 111] on link "Review" at bounding box center [564, 110] width 28 height 13
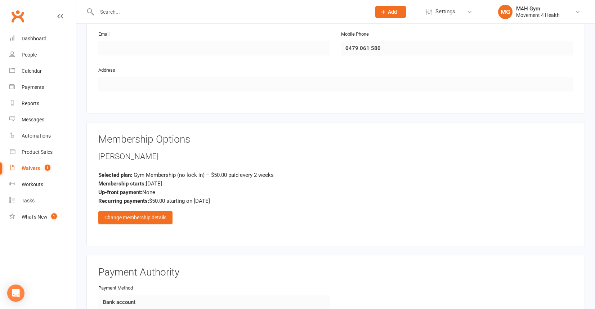
scroll to position [399, 0]
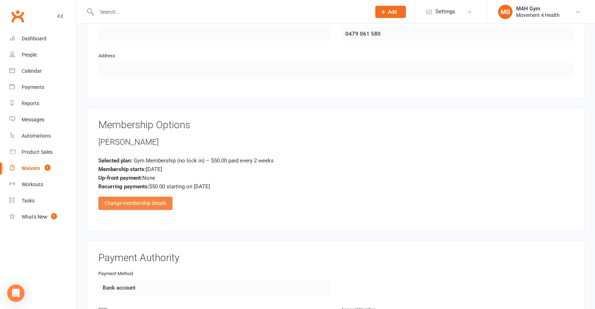
click at [152, 206] on div "Change membership details" at bounding box center [135, 203] width 74 height 13
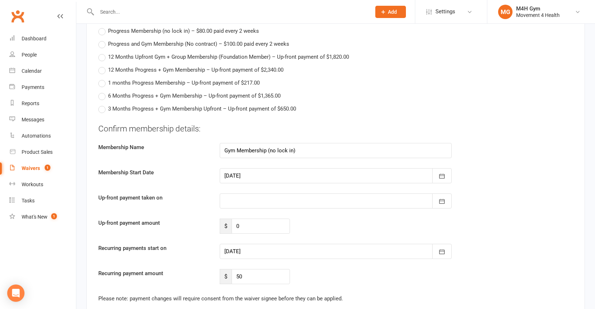
scroll to position [718, 0]
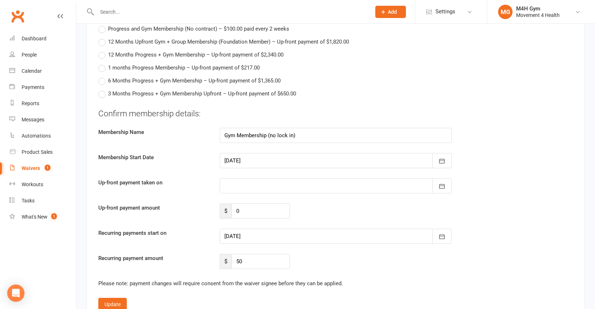
click at [255, 161] on div at bounding box center [336, 160] width 232 height 15
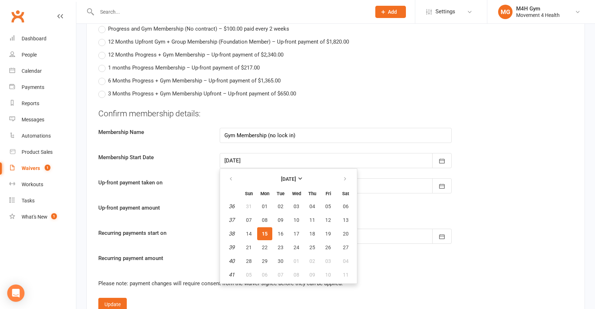
click at [263, 231] on span "15" at bounding box center [265, 234] width 6 height 6
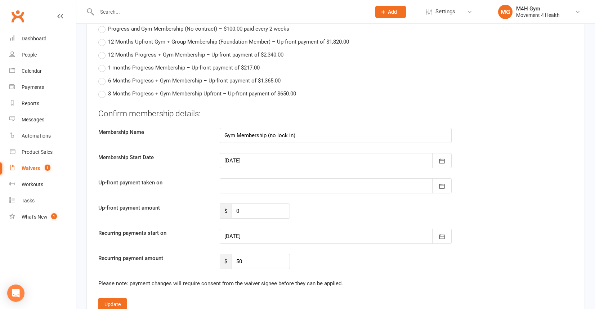
click at [287, 236] on div at bounding box center [336, 236] width 232 height 15
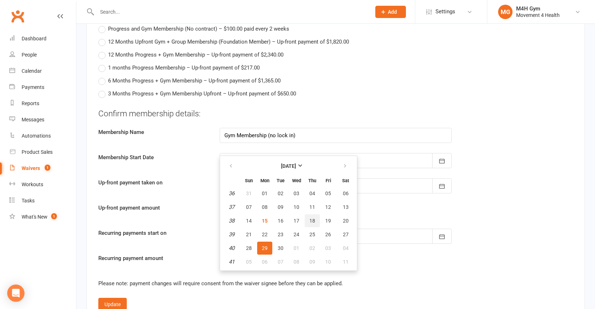
click at [310, 221] on span "18" at bounding box center [312, 221] width 6 height 6
type input "[DATE]"
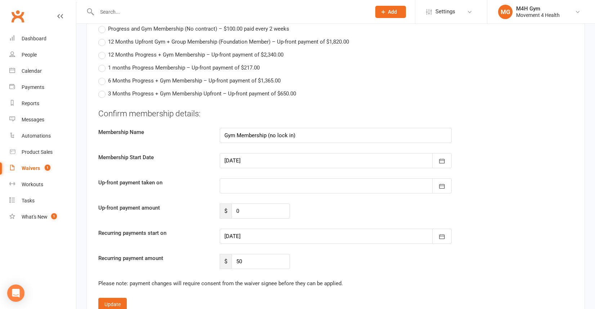
scroll to position [742, 0]
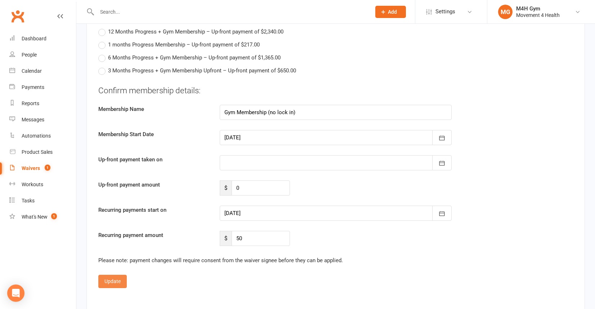
click at [118, 280] on button "Update" at bounding box center [112, 281] width 28 height 13
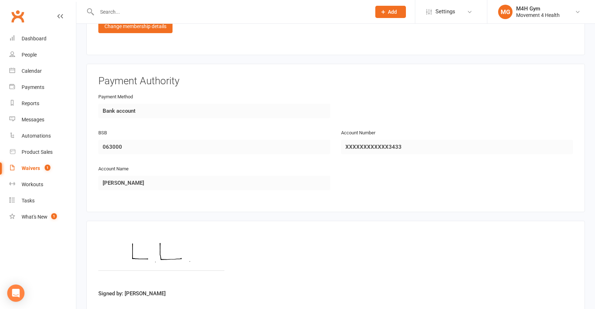
scroll to position [622, 0]
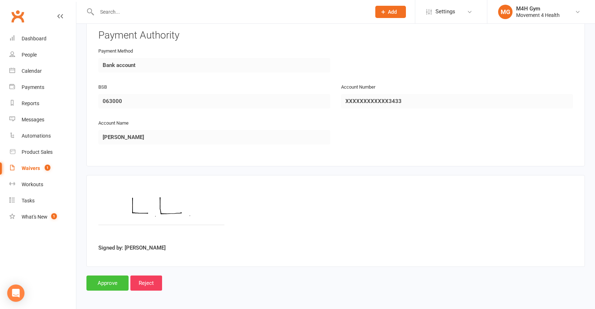
click at [108, 277] on input "Approve" at bounding box center [107, 283] width 42 height 15
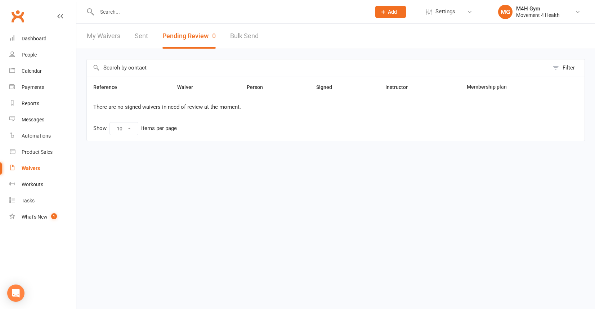
click at [116, 17] on div at bounding box center [226, 11] width 280 height 23
click at [116, 15] on input "text" at bounding box center [230, 12] width 271 height 10
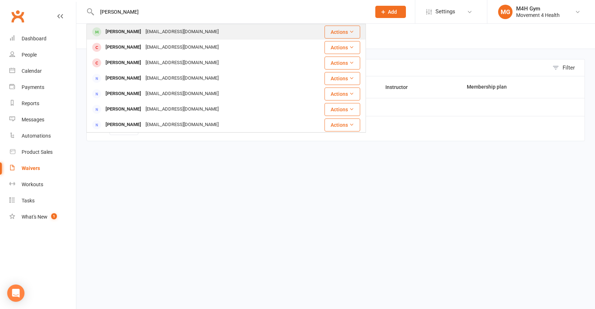
type input "[PERSON_NAME]"
click at [143, 35] on div "[EMAIL_ADDRESS][DOMAIN_NAME]" at bounding box center [181, 32] width 77 height 10
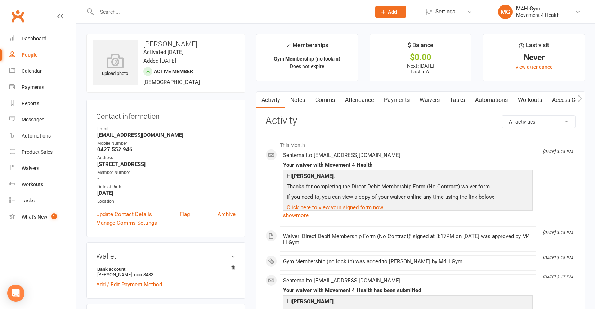
click at [402, 103] on link "Payments" at bounding box center [397, 100] width 36 height 17
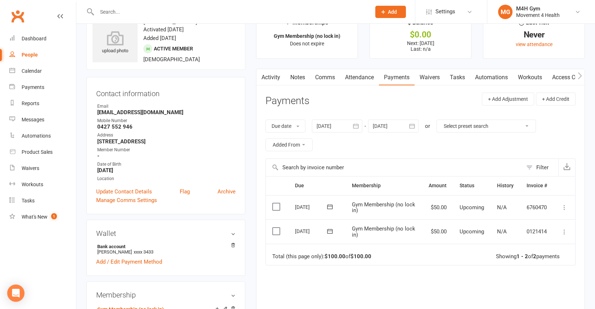
scroll to position [35, 0]
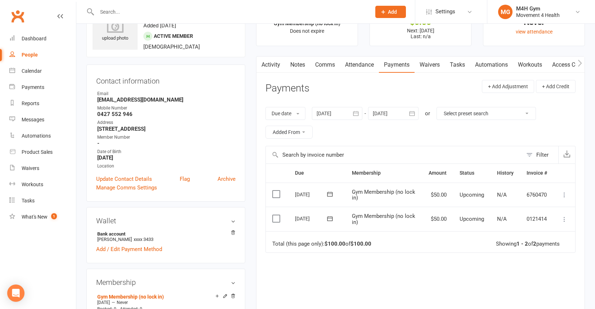
click at [557, 68] on link "Access Control" at bounding box center [571, 65] width 48 height 17
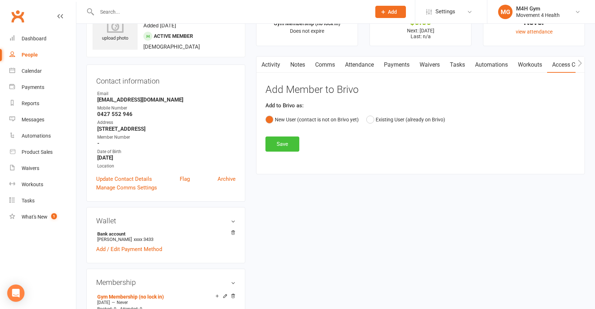
click at [289, 143] on button "Save" at bounding box center [283, 144] width 34 height 15
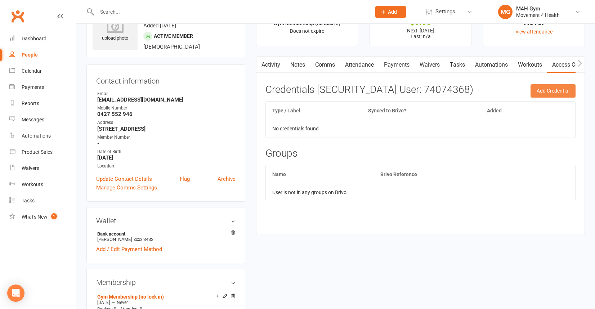
click at [548, 88] on button "Add Credential" at bounding box center [553, 90] width 45 height 13
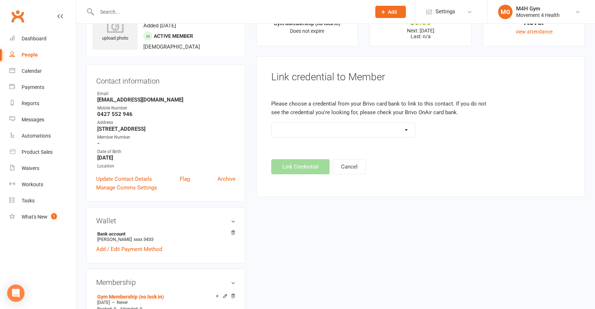
click at [364, 135] on select "Standard 26 Bit (03461) Standard 26 Bit (101) Standard 26 Bit (10101) Standard …" at bounding box center [343, 130] width 143 height 14
select select "649"
click at [272, 123] on select "Standard 26 Bit (03461) Standard 26 Bit (101) Standard 26 Bit (10101) Standard …" at bounding box center [343, 130] width 143 height 14
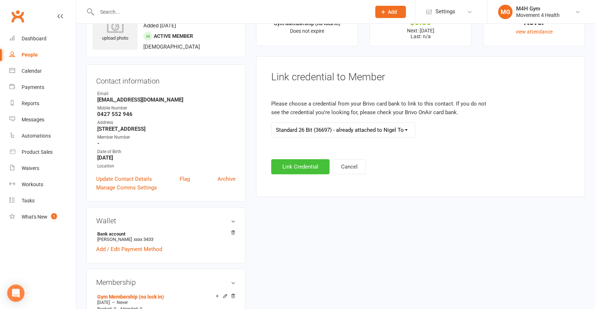
click at [314, 174] on button "Link Credential" at bounding box center [300, 166] width 58 height 15
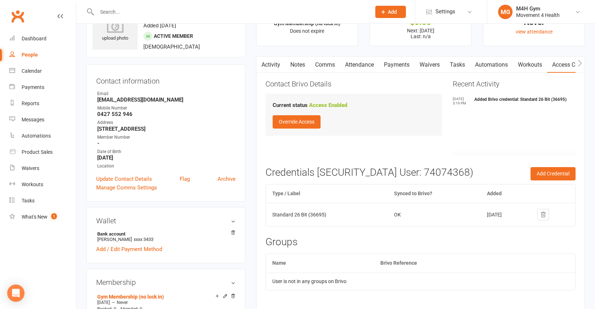
click at [199, 90] on div "Contact information Owner Email [EMAIL_ADDRESS][DOMAIN_NAME] Mobile Number [PHO…" at bounding box center [165, 132] width 159 height 137
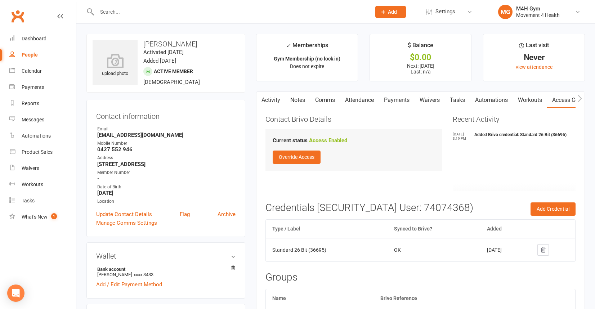
click at [382, 101] on link "Payments" at bounding box center [397, 100] width 36 height 17
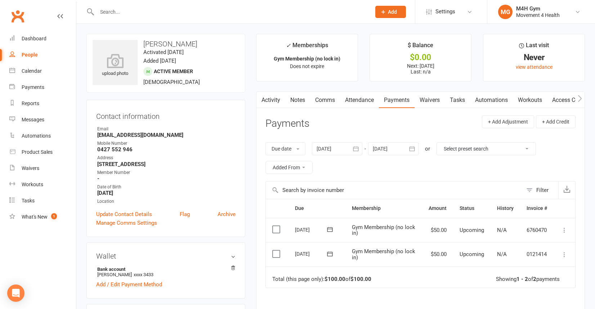
click at [263, 100] on icon "button" at bounding box center [261, 99] width 4 height 8
click at [272, 100] on link "Activity" at bounding box center [271, 100] width 29 height 17
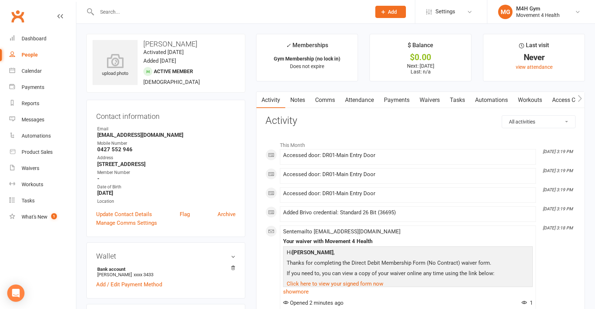
click at [13, 19] on link "Clubworx" at bounding box center [18, 16] width 18 height 18
